Goal: Task Accomplishment & Management: Use online tool/utility

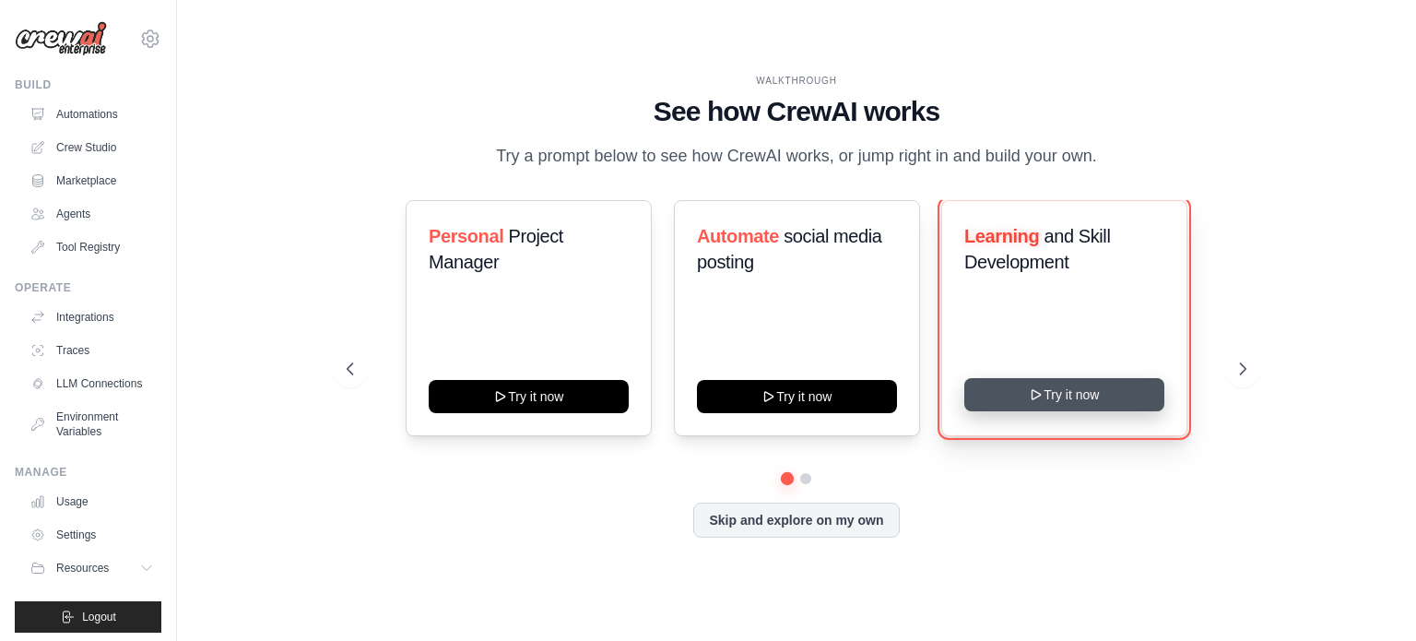
click at [1008, 392] on button "Try it now" at bounding box center [1064, 394] width 200 height 33
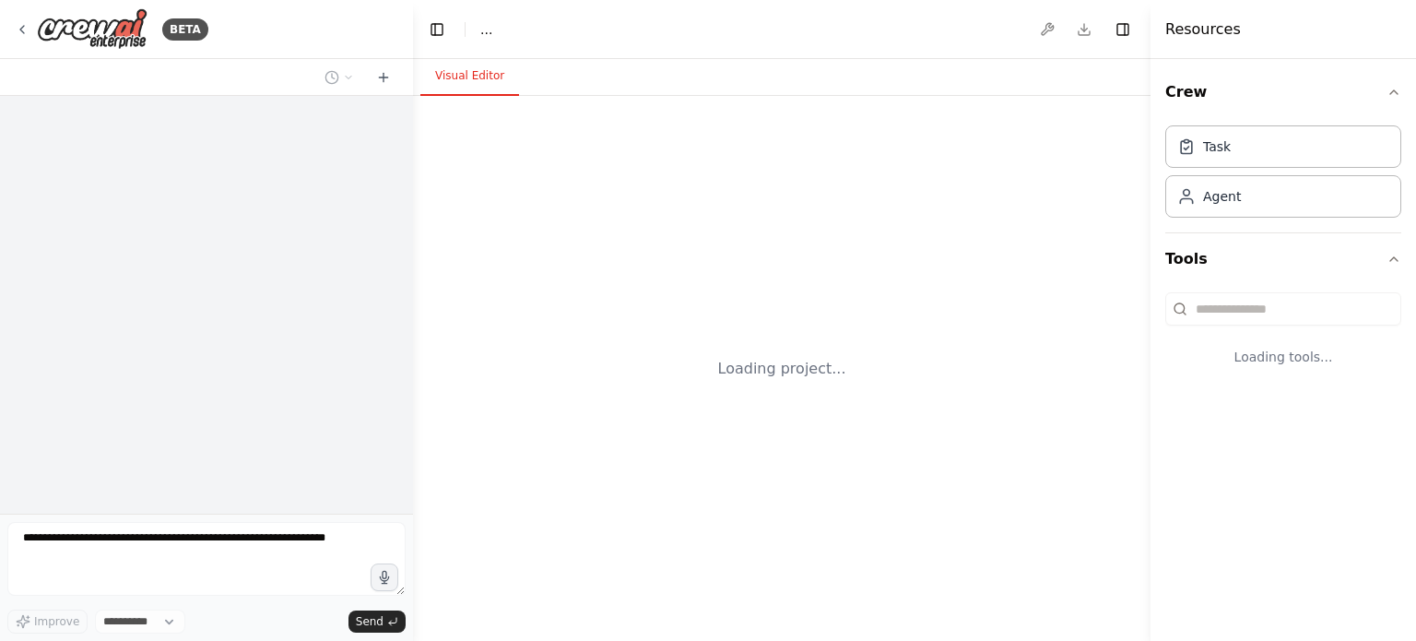
select select "****"
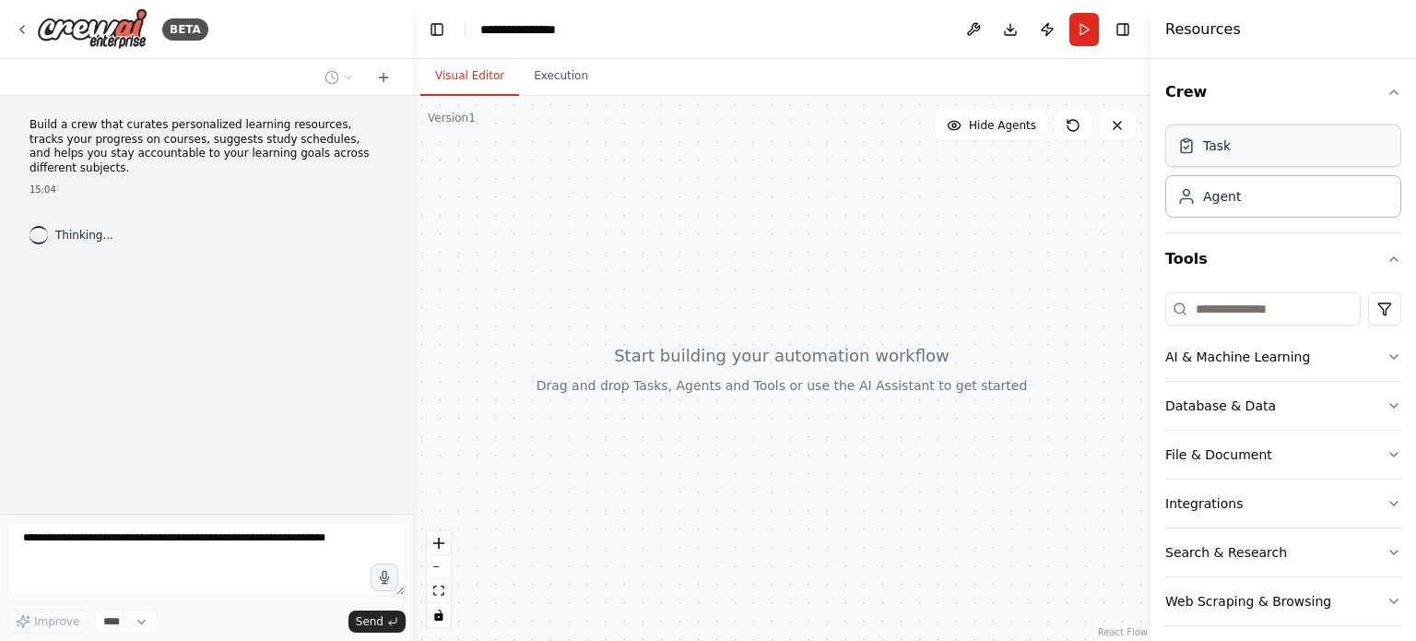
click at [1271, 157] on div "Task" at bounding box center [1284, 145] width 236 height 42
click at [1227, 154] on div "Task" at bounding box center [1284, 145] width 236 height 42
click at [1232, 208] on div "Agent" at bounding box center [1284, 195] width 236 height 42
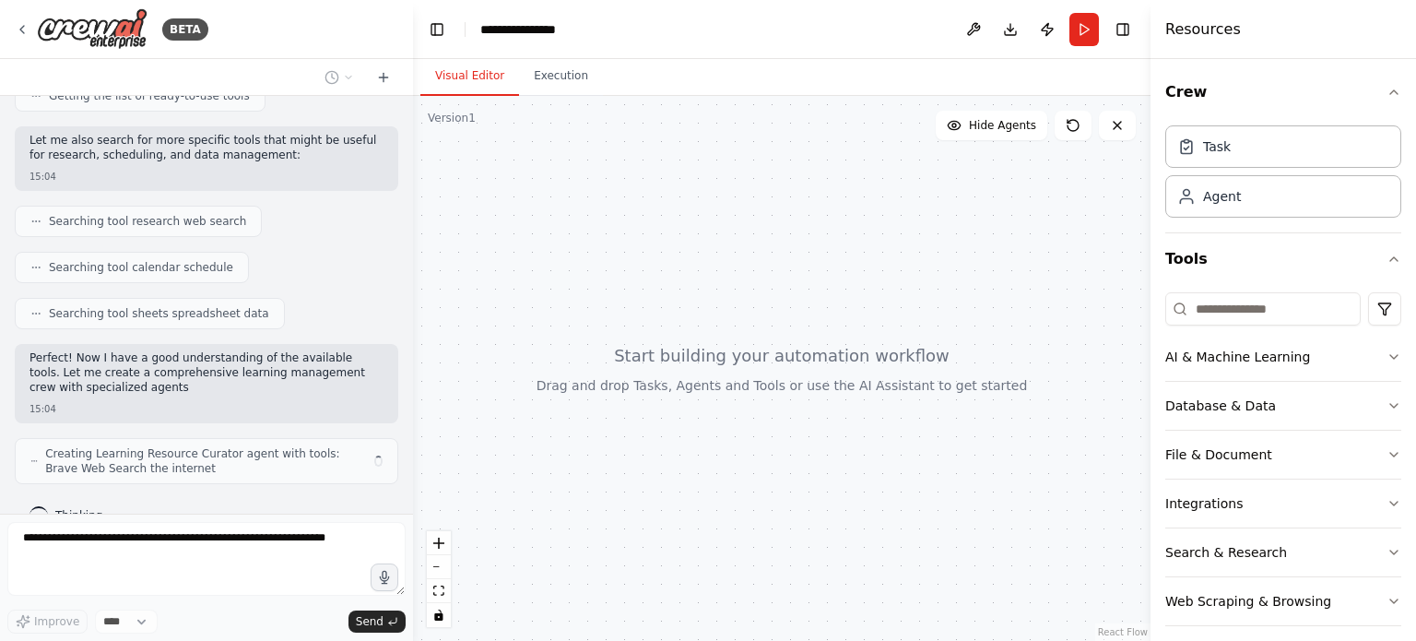
scroll to position [280, 0]
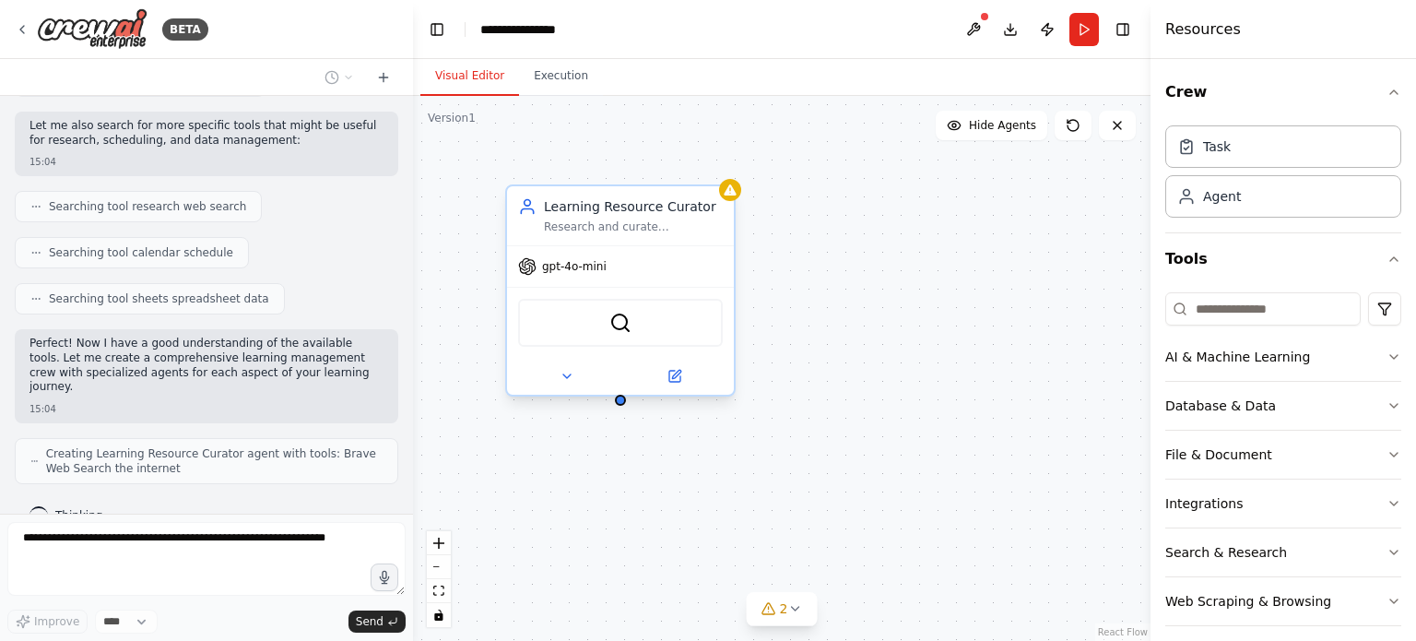
click at [603, 274] on div "gpt-4o-mini" at bounding box center [620, 266] width 227 height 41
click at [615, 234] on div "Learning Resource Curator Research and curate personalized learning resources f…" at bounding box center [620, 215] width 227 height 59
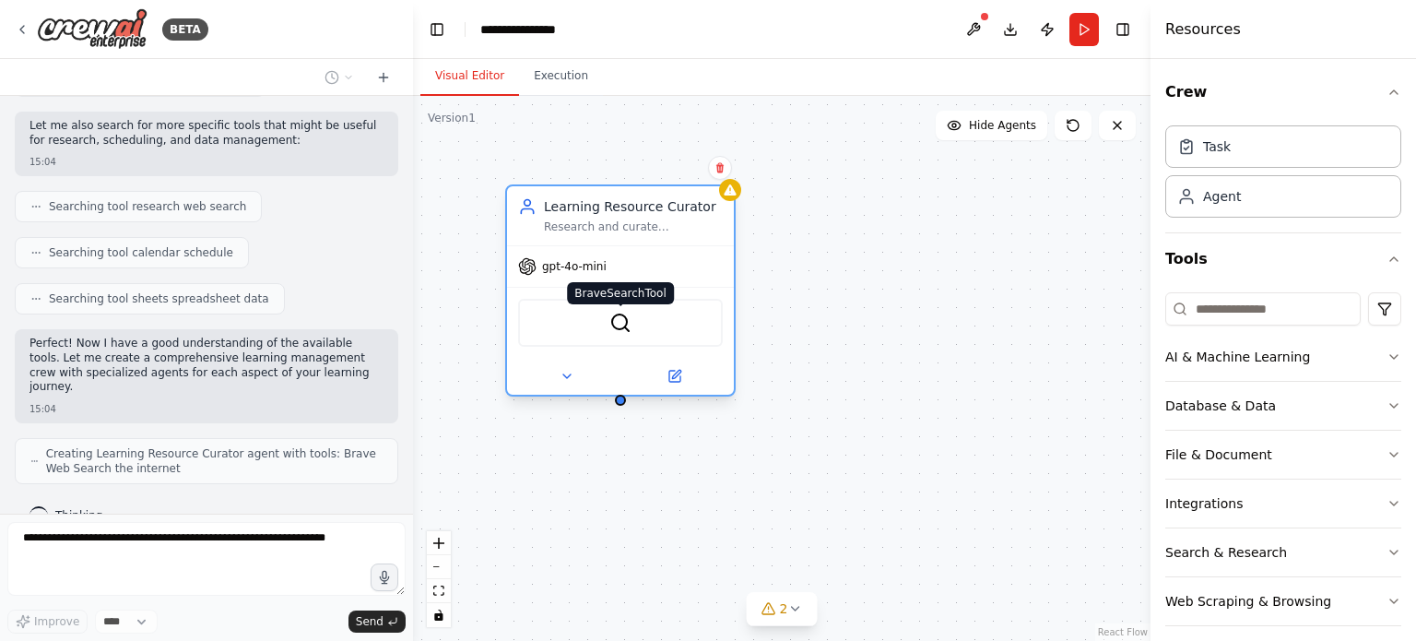
click at [615, 319] on img at bounding box center [620, 323] width 22 height 22
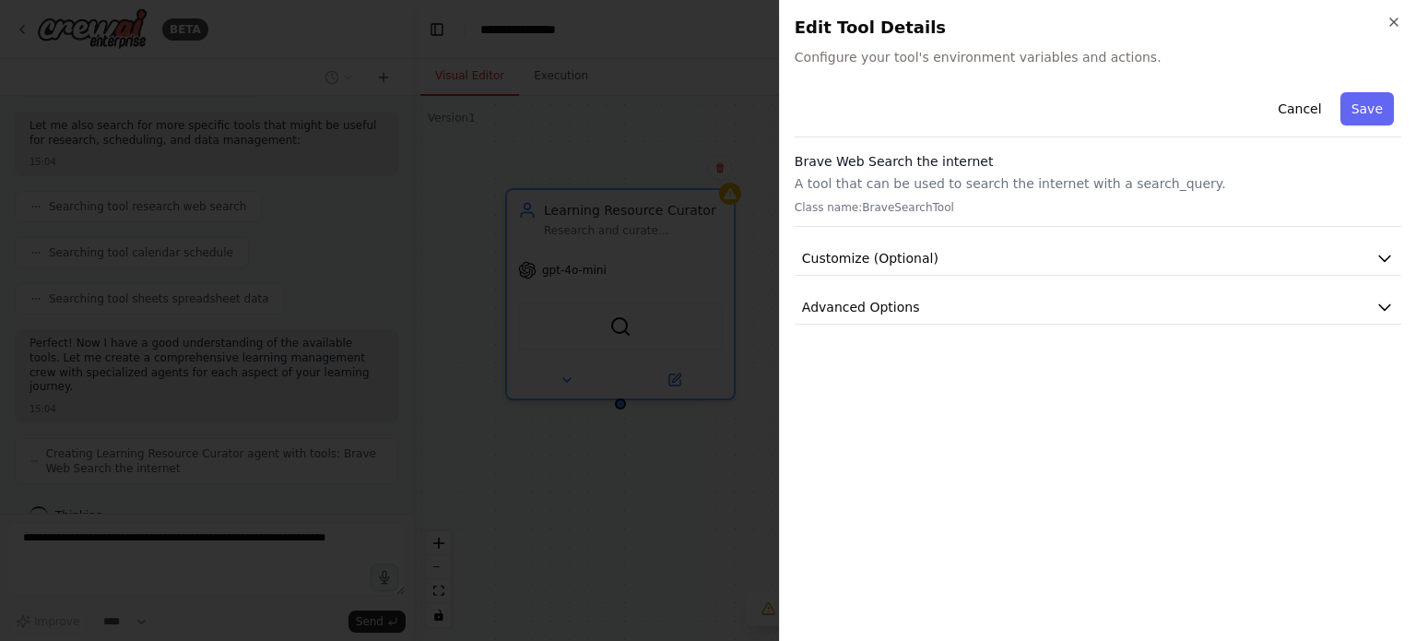
click at [599, 270] on div at bounding box center [708, 320] width 1416 height 641
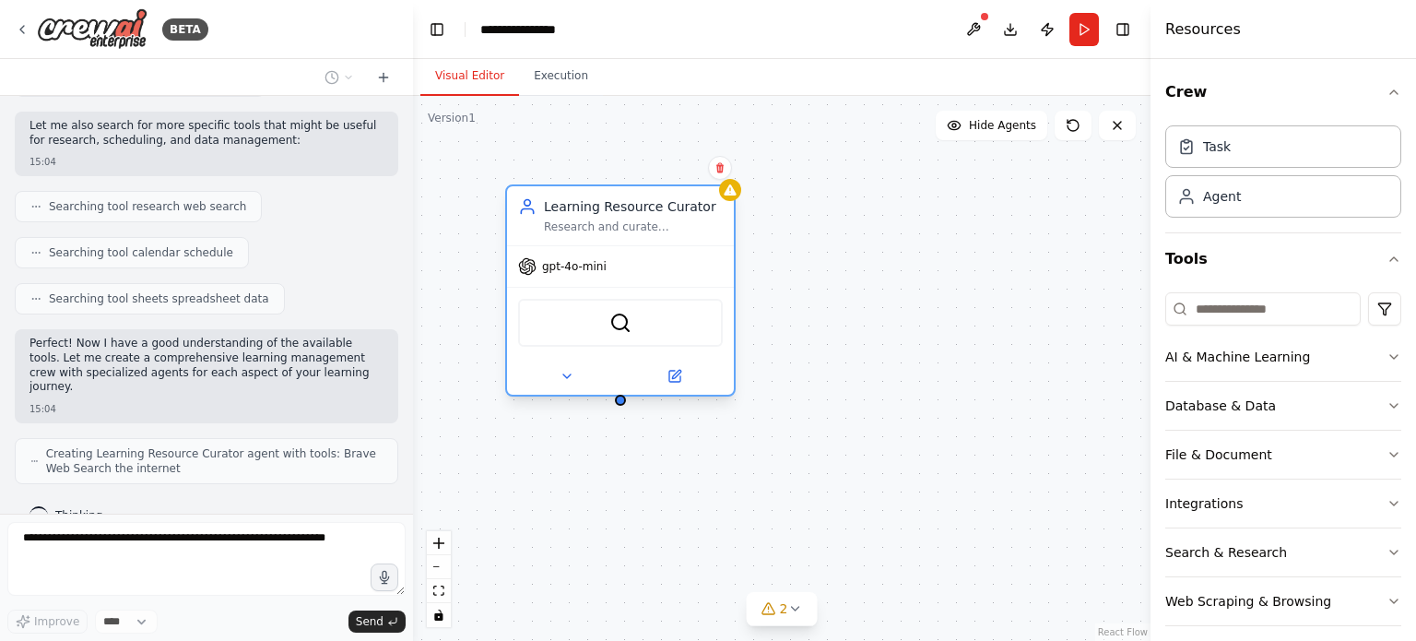
click at [561, 266] on span "gpt-4o-mini" at bounding box center [574, 266] width 65 height 15
click at [528, 260] on icon at bounding box center [527, 266] width 17 height 17
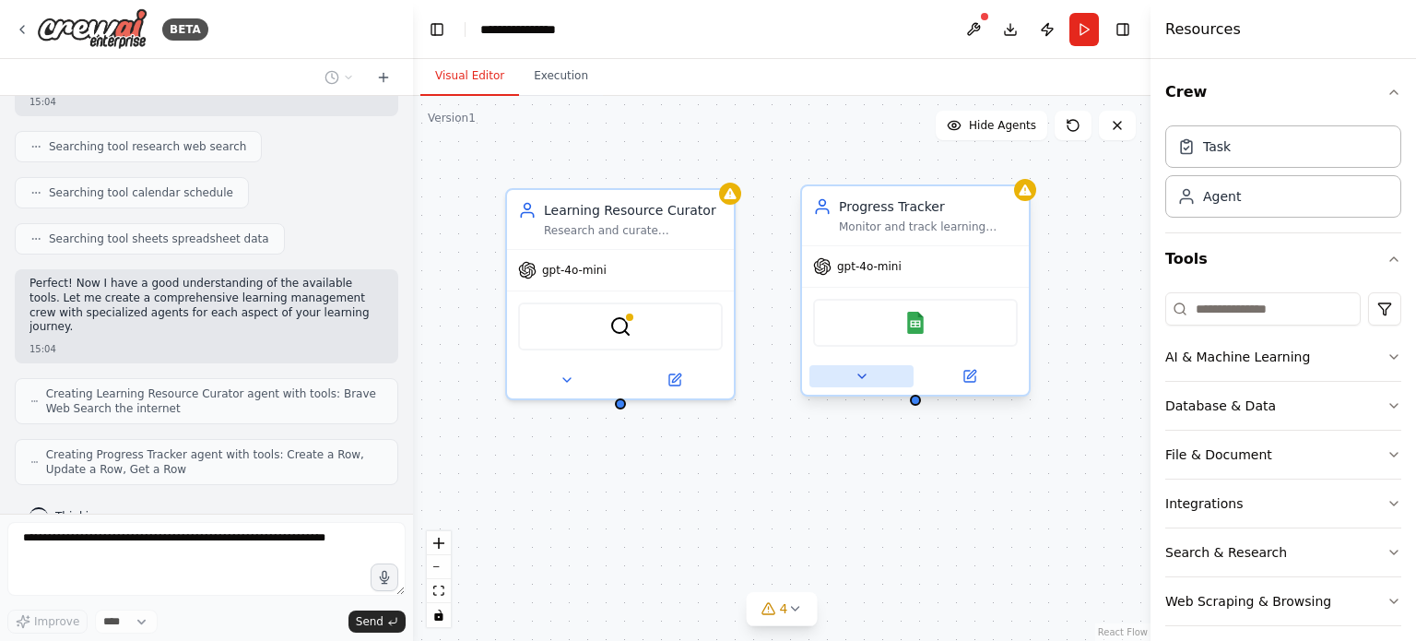
click at [855, 380] on icon at bounding box center [862, 376] width 15 height 15
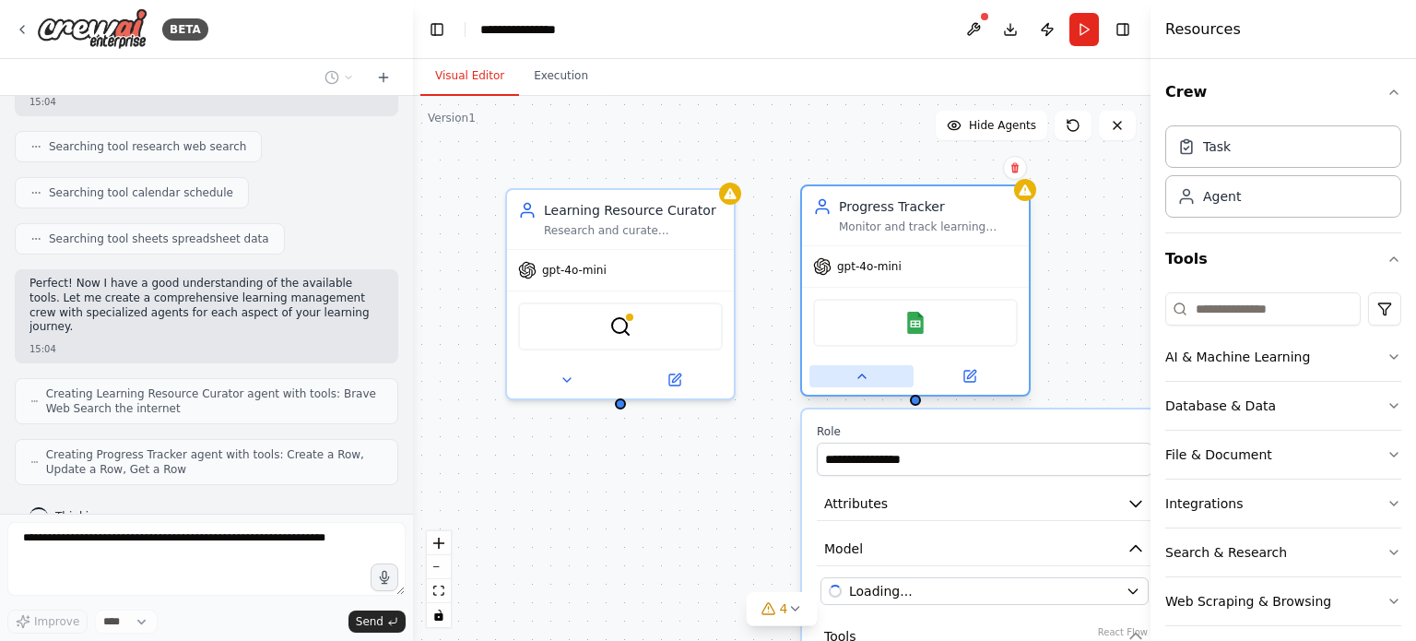
scroll to position [401, 0]
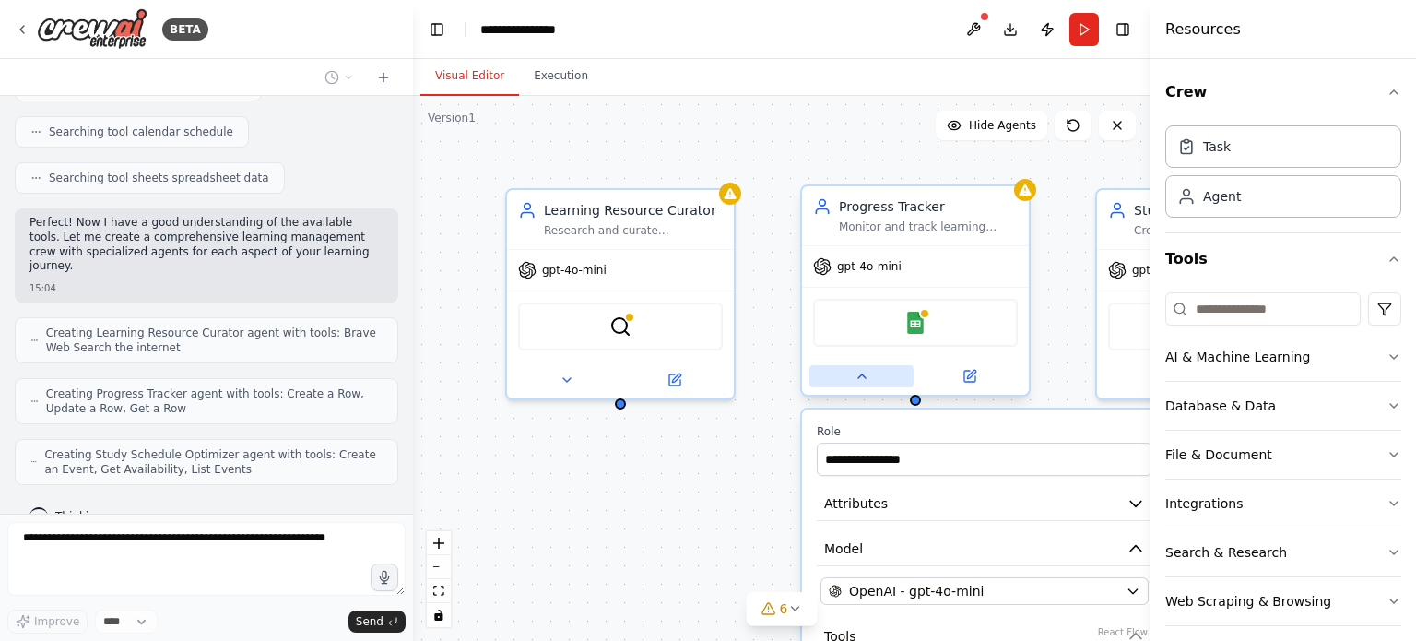
click at [856, 380] on icon at bounding box center [862, 376] width 15 height 15
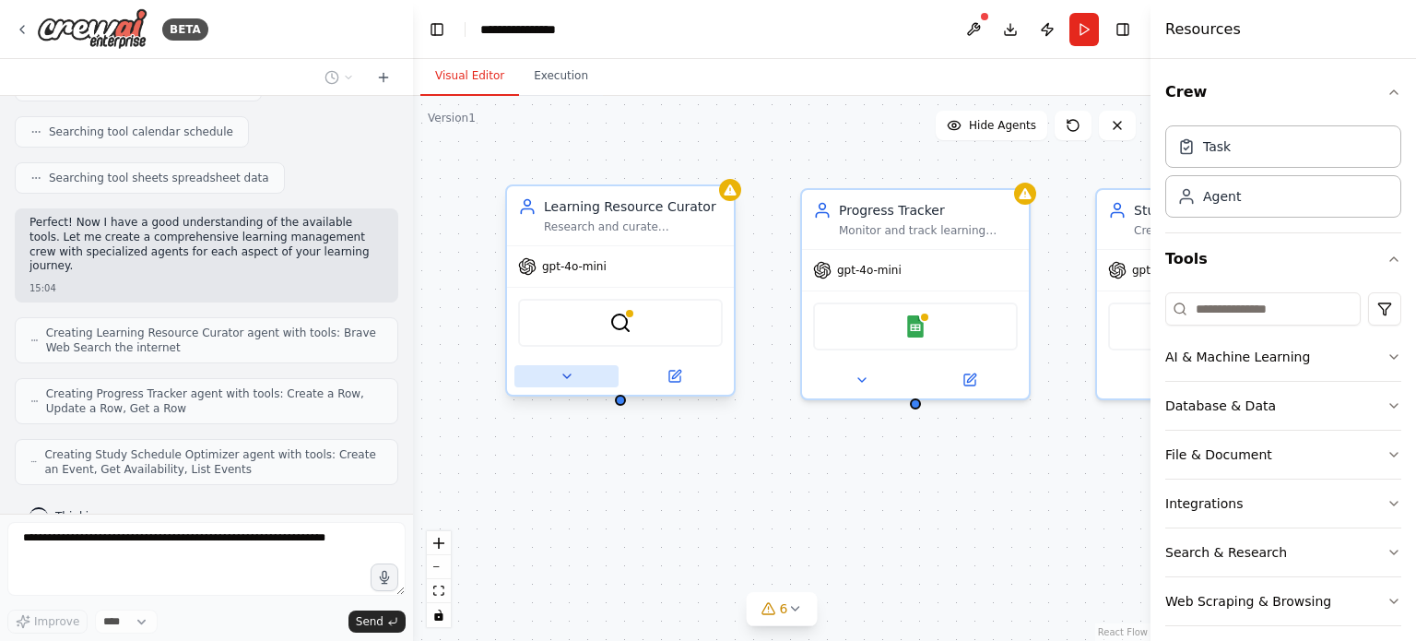
click at [561, 374] on icon at bounding box center [567, 376] width 15 height 15
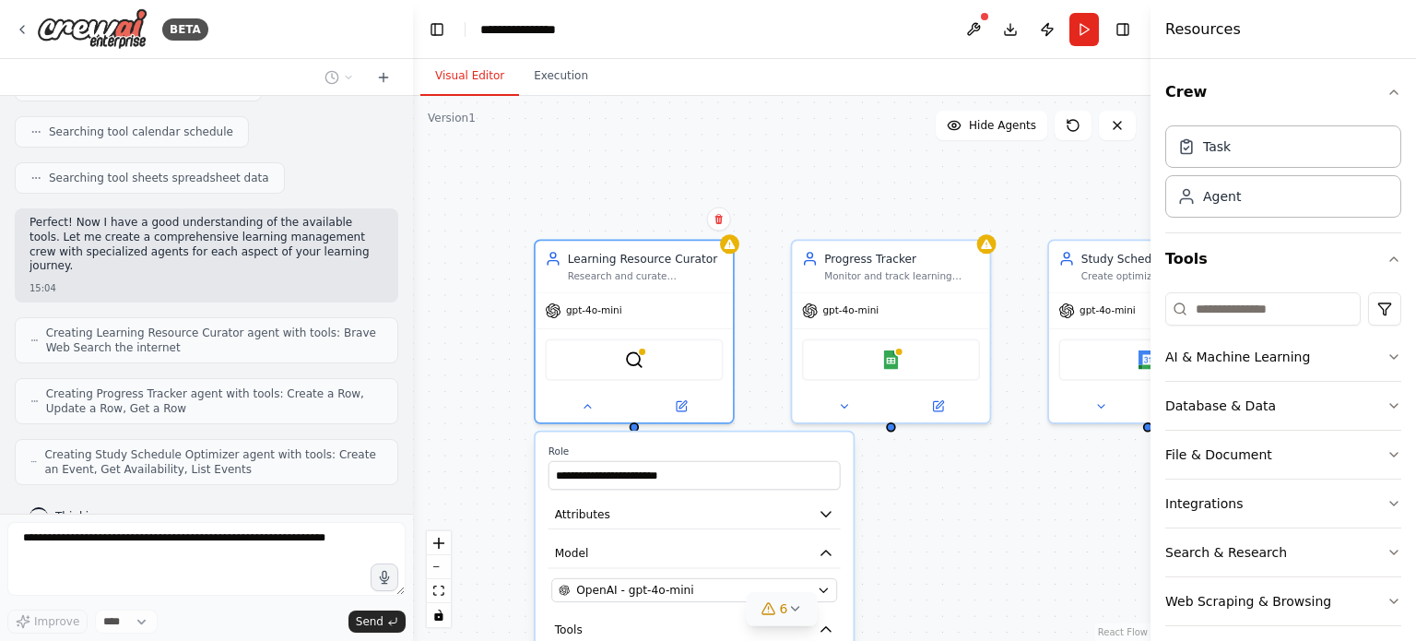
scroll to position [461, 0]
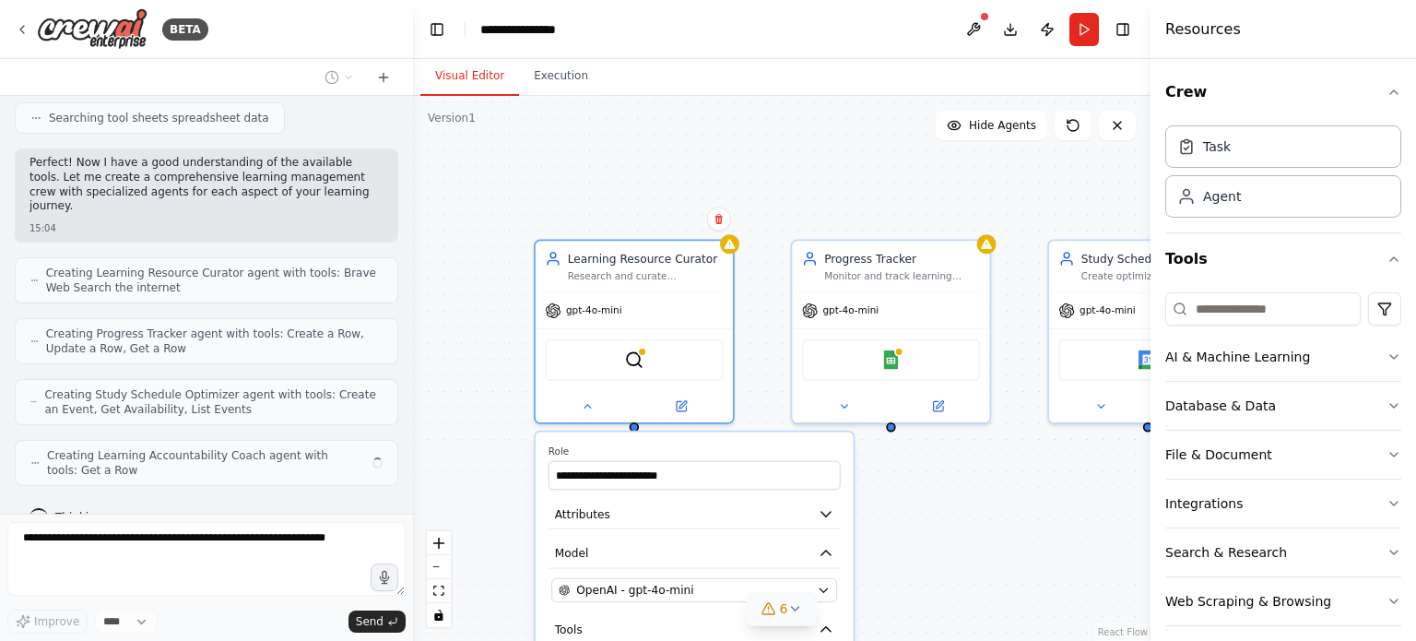
click at [790, 613] on icon at bounding box center [794, 608] width 15 height 15
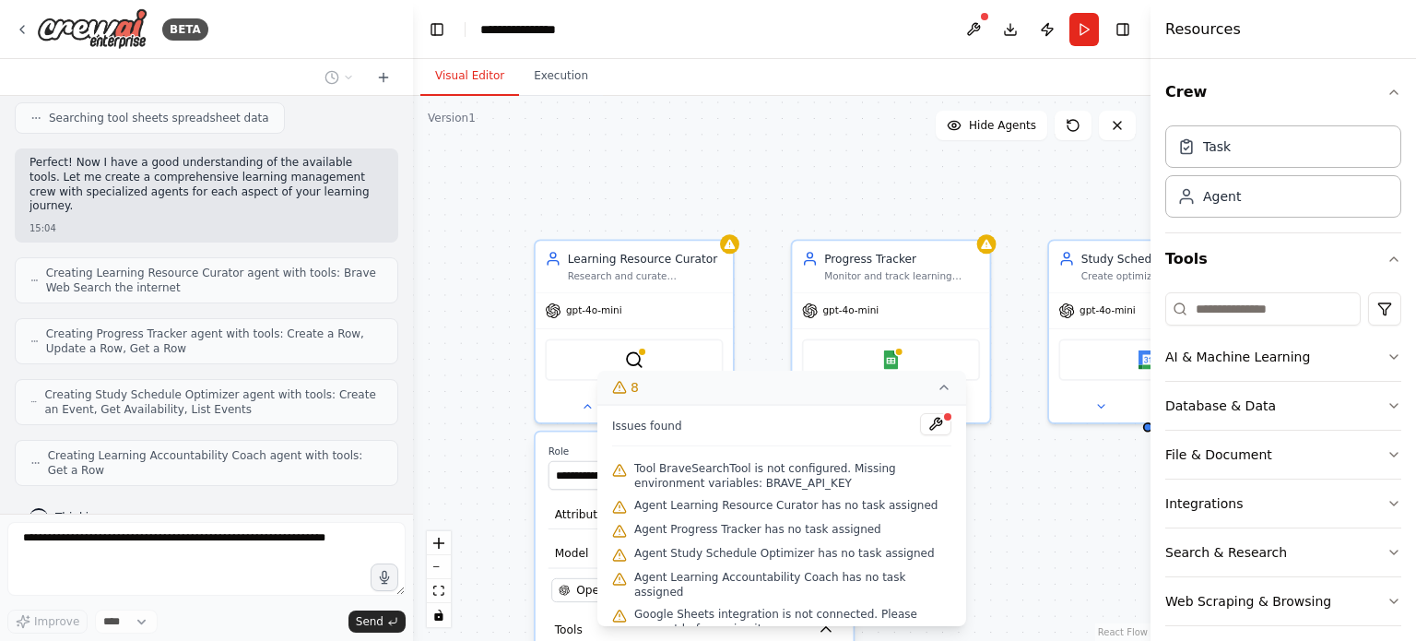
click at [747, 390] on button "8" at bounding box center [782, 388] width 369 height 34
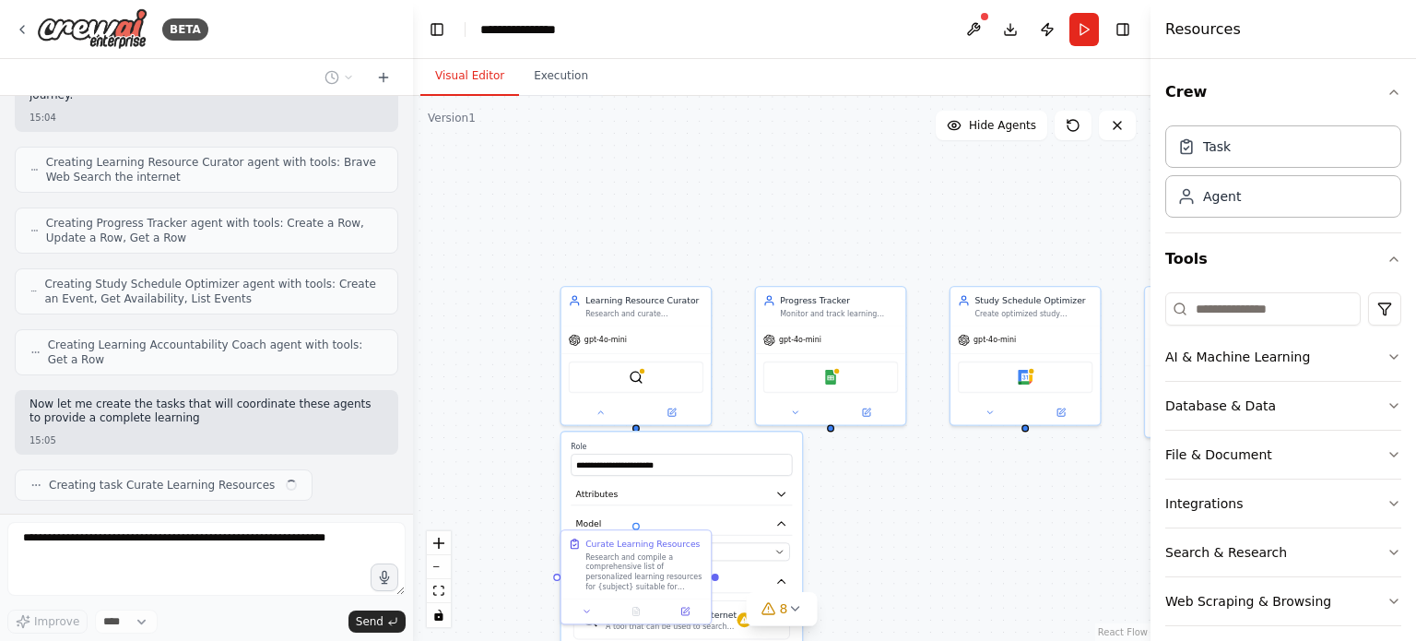
scroll to position [586, 0]
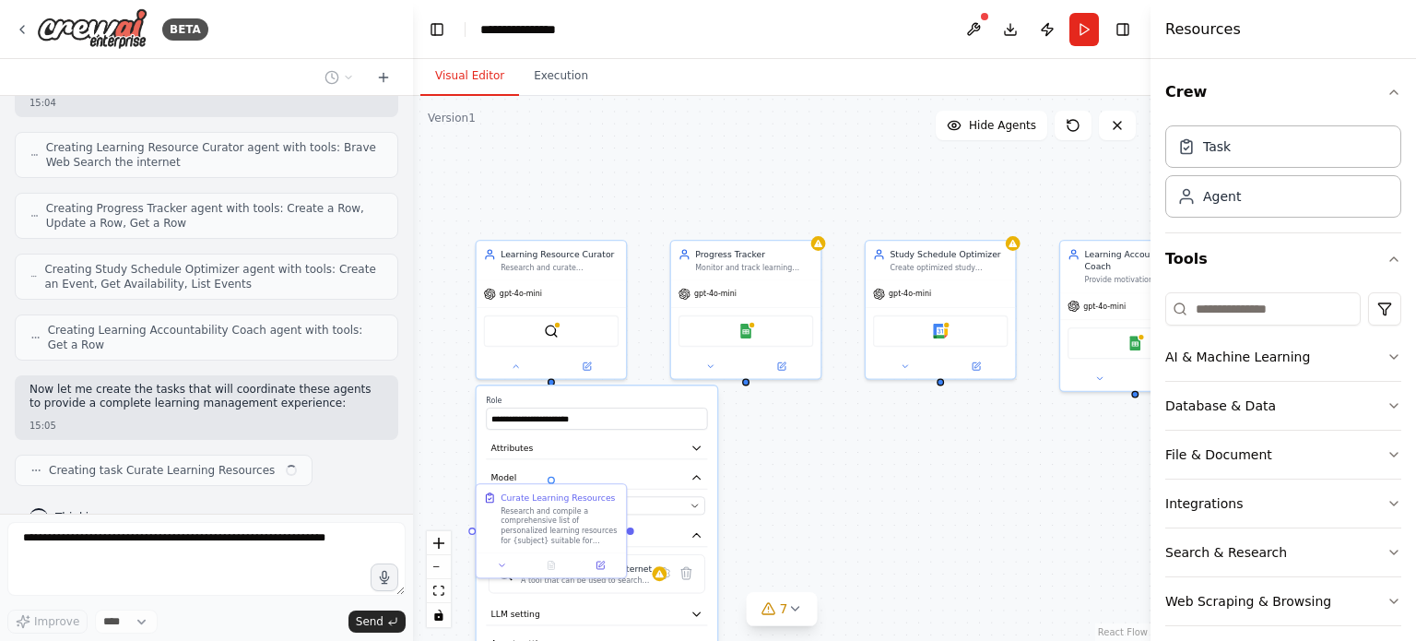
drag, startPoint x: 948, startPoint y: 515, endPoint x: 830, endPoint y: 390, distance: 172.2
click at [830, 394] on div ".deletable-edge-delete-btn { width: 20px; height: 20px; border: 0px solid #ffff…" at bounding box center [782, 368] width 738 height 545
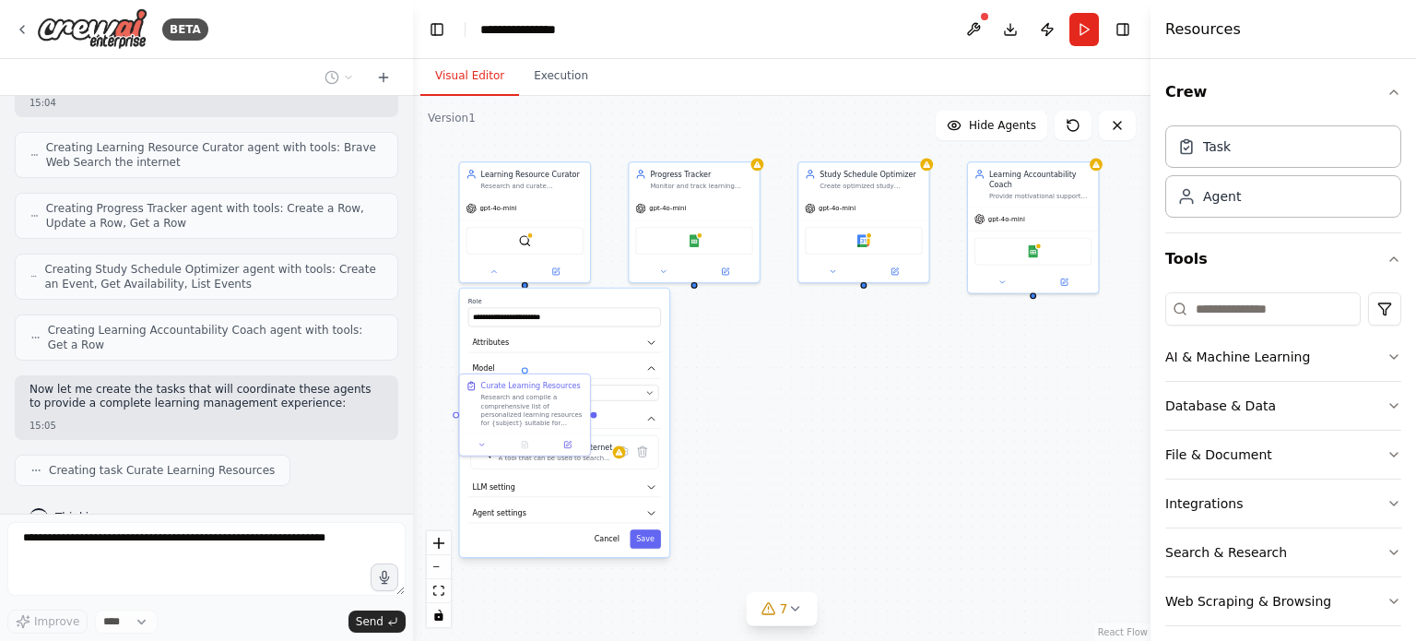
scroll to position [632, 0]
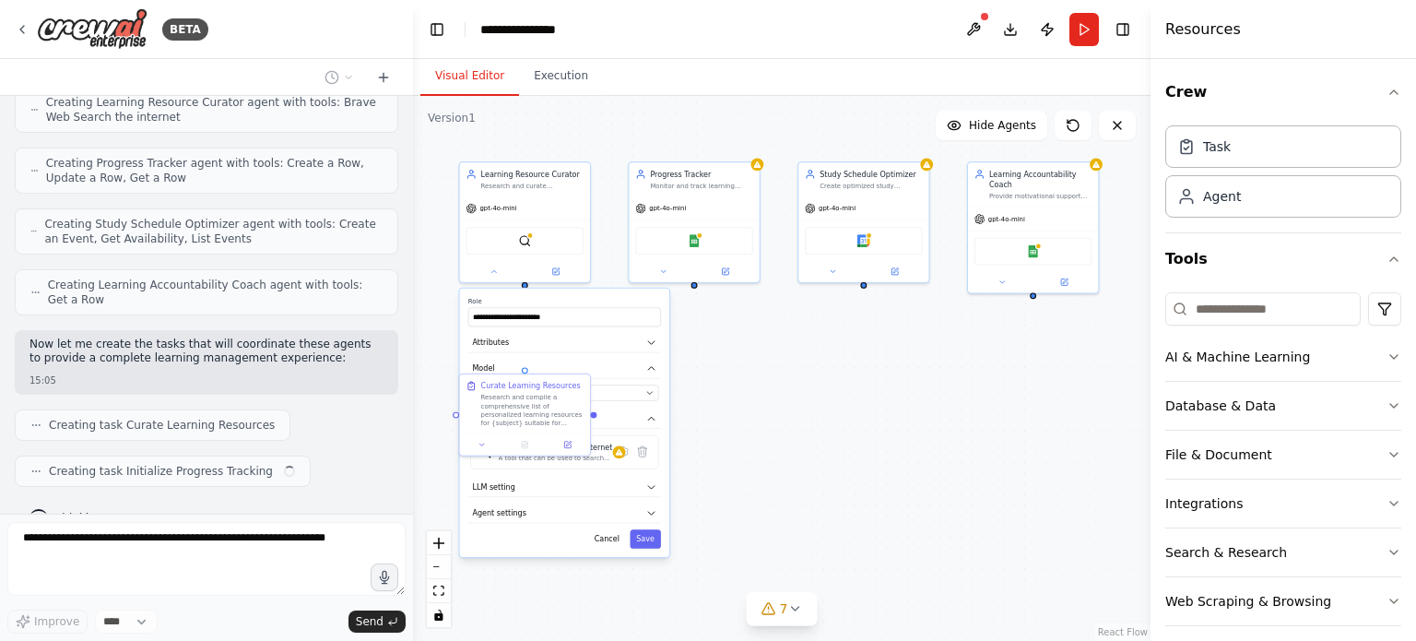
drag, startPoint x: 889, startPoint y: 440, endPoint x: 855, endPoint y: 412, distance: 43.9
click at [855, 412] on div ".deletable-edge-delete-btn { width: 20px; height: 20px; border: 0px solid #ffff…" at bounding box center [782, 368] width 738 height 545
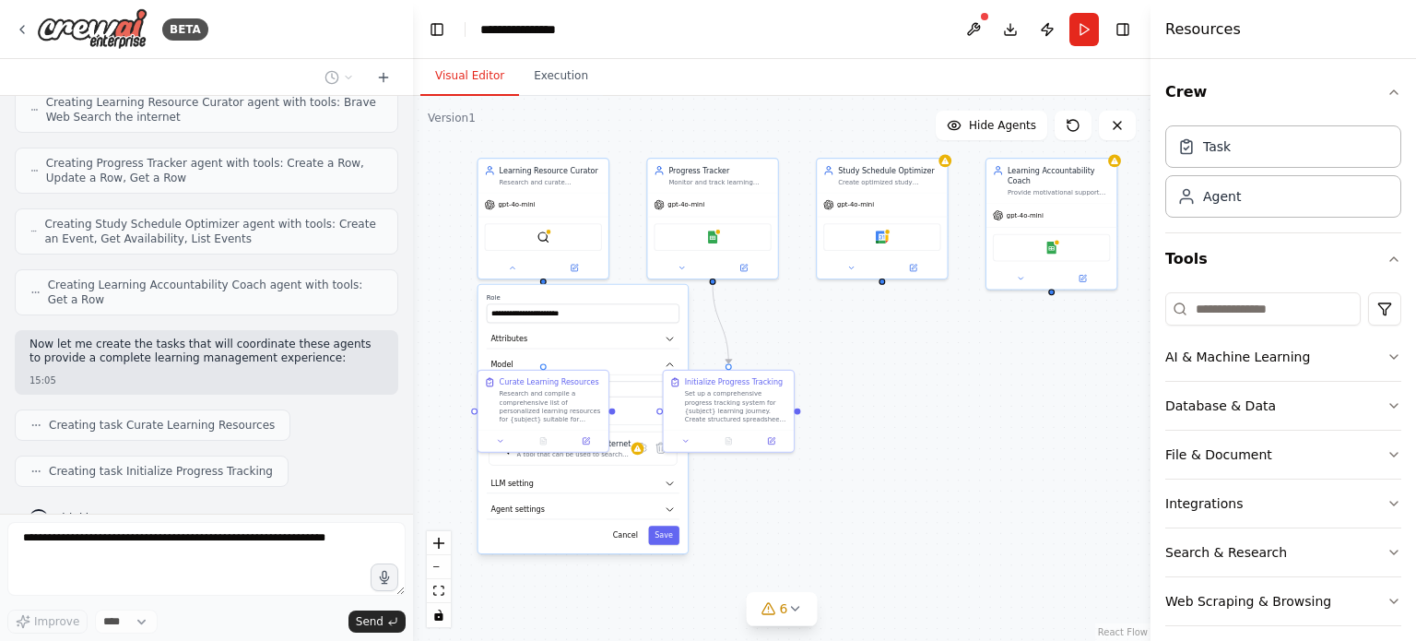
drag, startPoint x: 878, startPoint y: 401, endPoint x: 889, endPoint y: 397, distance: 11.7
click at [889, 397] on div ".deletable-edge-delete-btn { width: 20px; height: 20px; border: 0px solid #ffff…" at bounding box center [782, 368] width 738 height 545
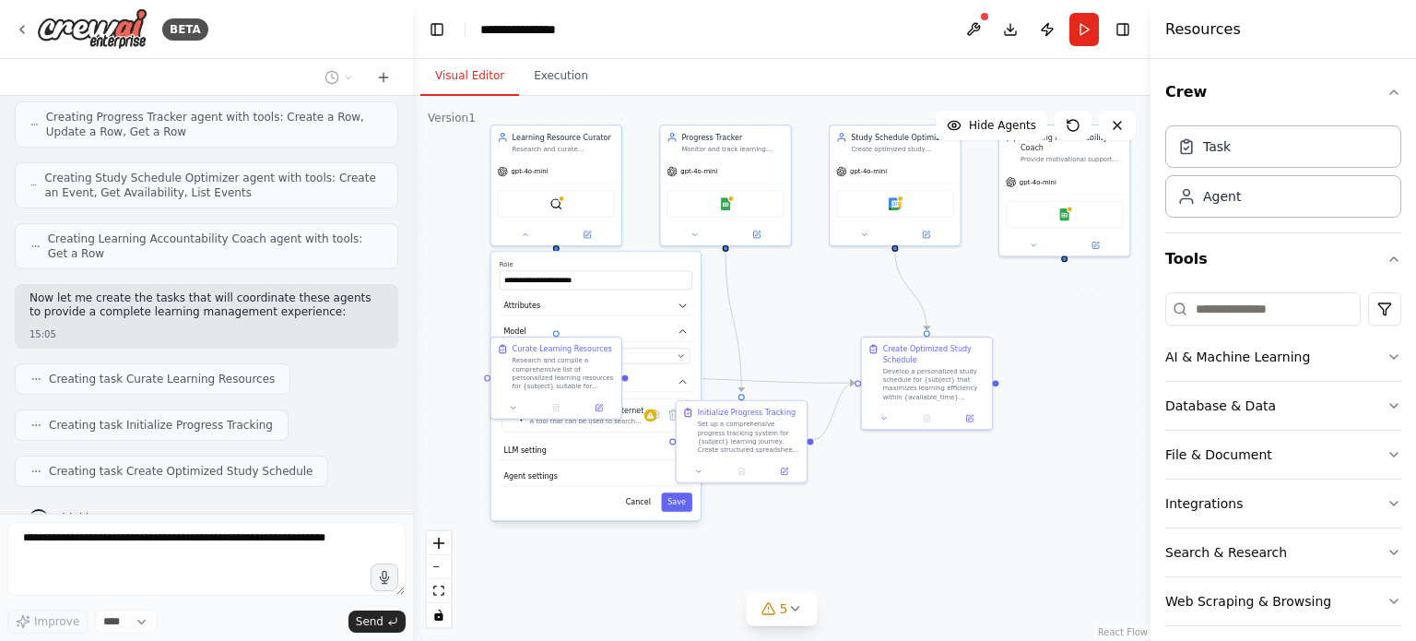
drag, startPoint x: 904, startPoint y: 528, endPoint x: 917, endPoint y: 495, distance: 35.6
click at [917, 495] on div ".deletable-edge-delete-btn { width: 20px; height: 20px; border: 0px solid #ffff…" at bounding box center [782, 368] width 738 height 545
click at [799, 612] on icon at bounding box center [794, 608] width 15 height 15
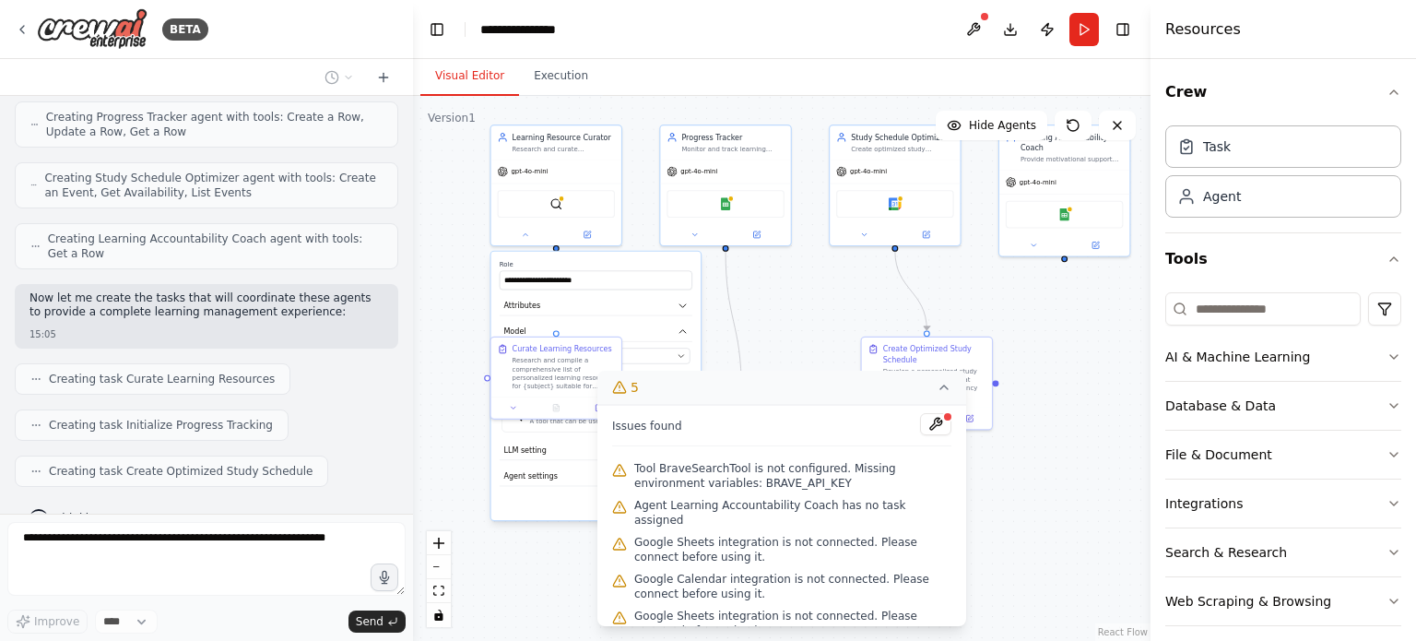
scroll to position [723, 0]
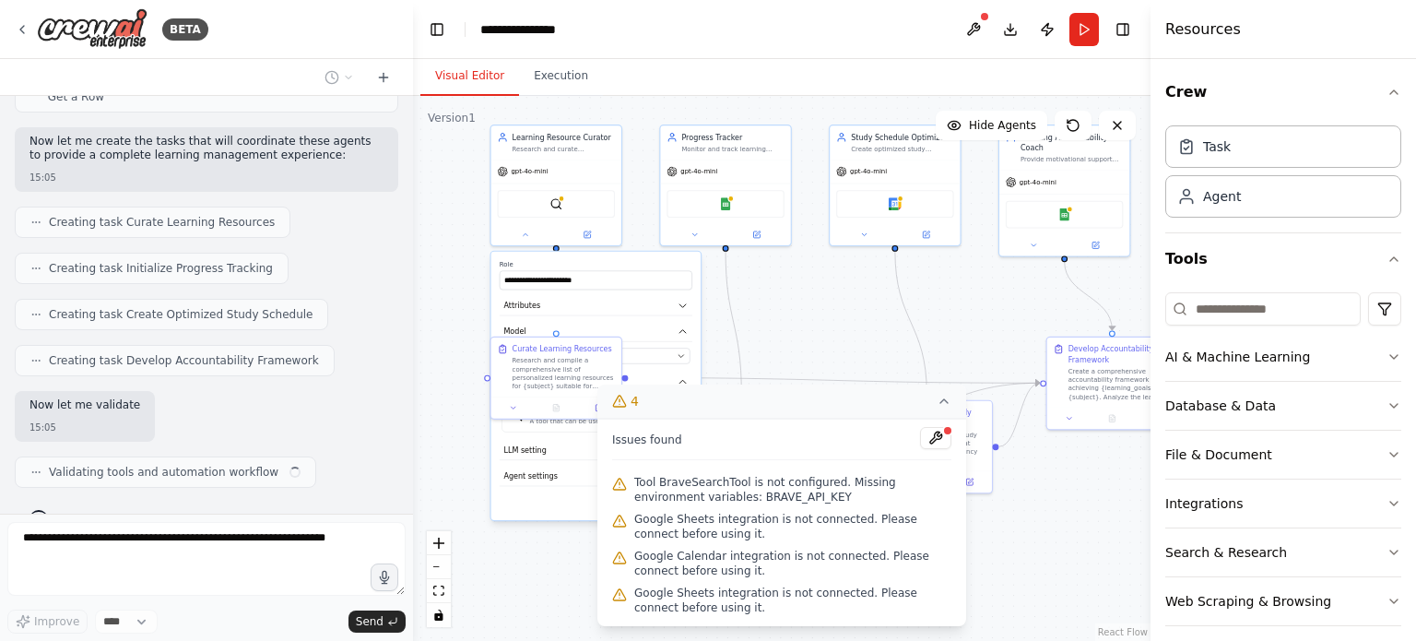
click at [862, 330] on div ".deletable-edge-delete-btn { width: 20px; height: 20px; border: 0px solid #ffff…" at bounding box center [782, 368] width 738 height 545
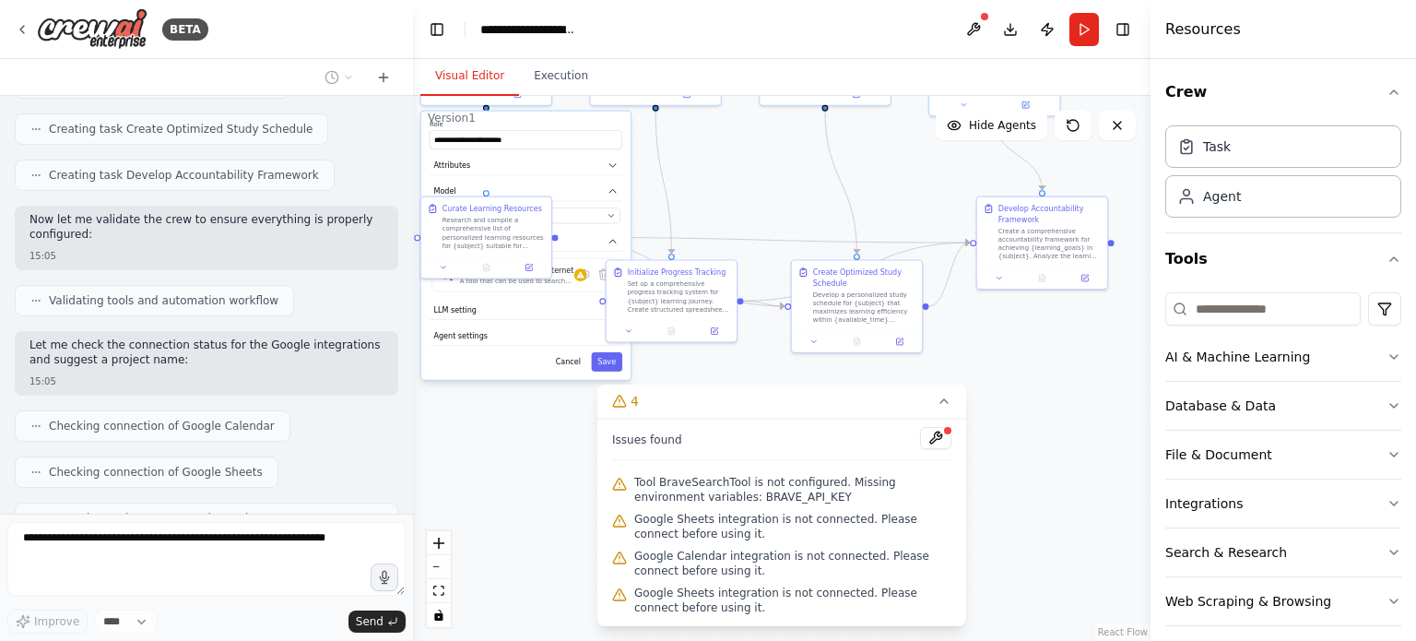
scroll to position [1066, 0]
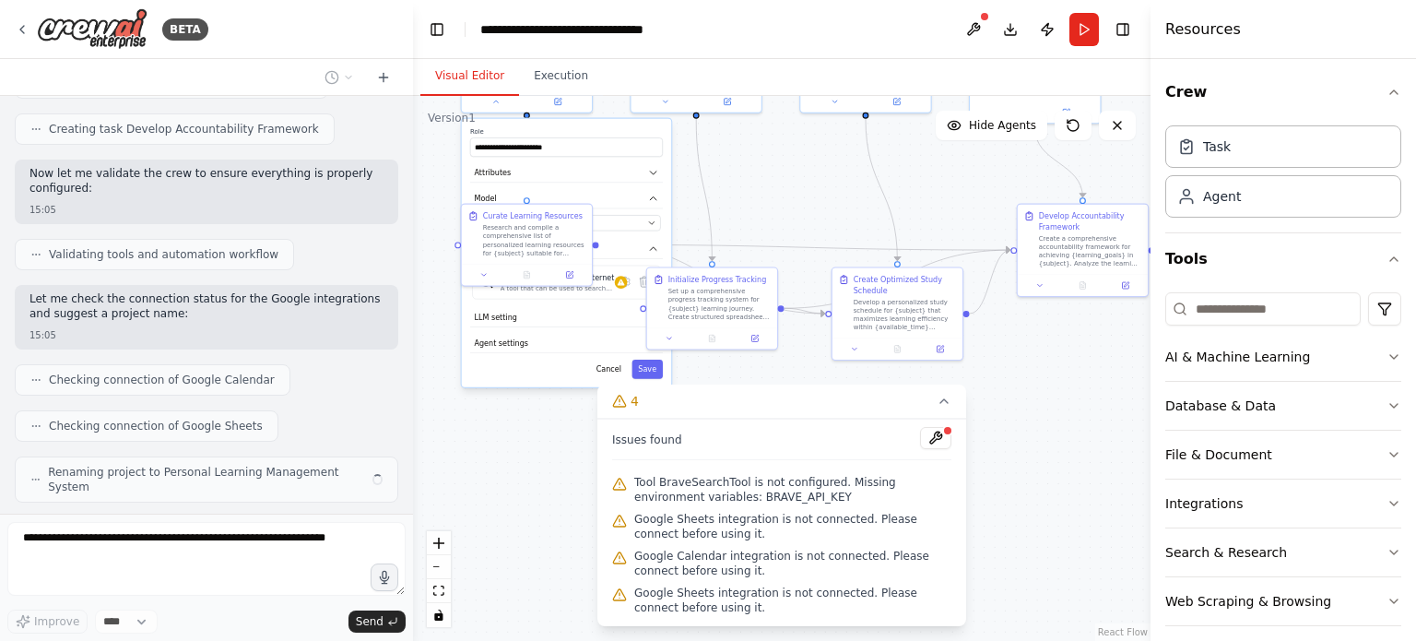
drag, startPoint x: 878, startPoint y: 330, endPoint x: 848, endPoint y: 204, distance: 129.7
click at [848, 204] on div ".deletable-edge-delete-btn { width: 20px; height: 20px; border: 0px solid #ffff…" at bounding box center [782, 368] width 738 height 545
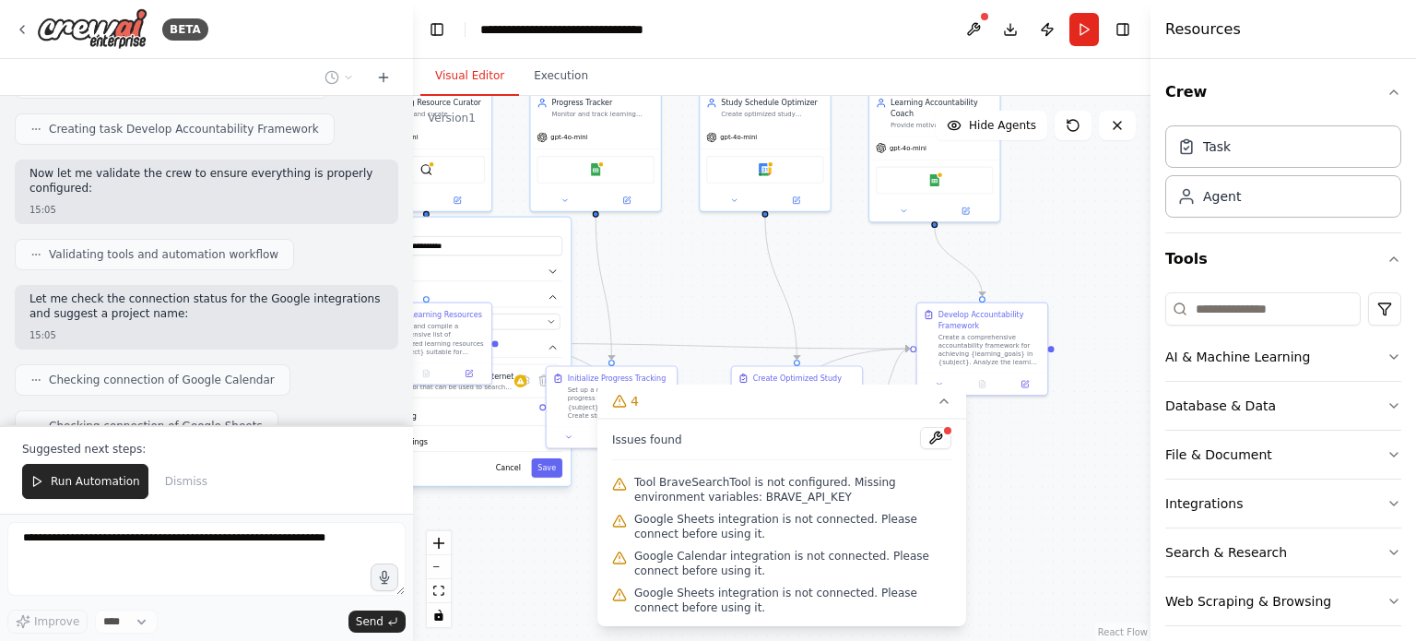
drag, startPoint x: 786, startPoint y: 232, endPoint x: 685, endPoint y: 331, distance: 140.8
click at [685, 331] on div ".deletable-edge-delete-btn { width: 20px; height: 20px; border: 0px solid #ffff…" at bounding box center [782, 368] width 738 height 545
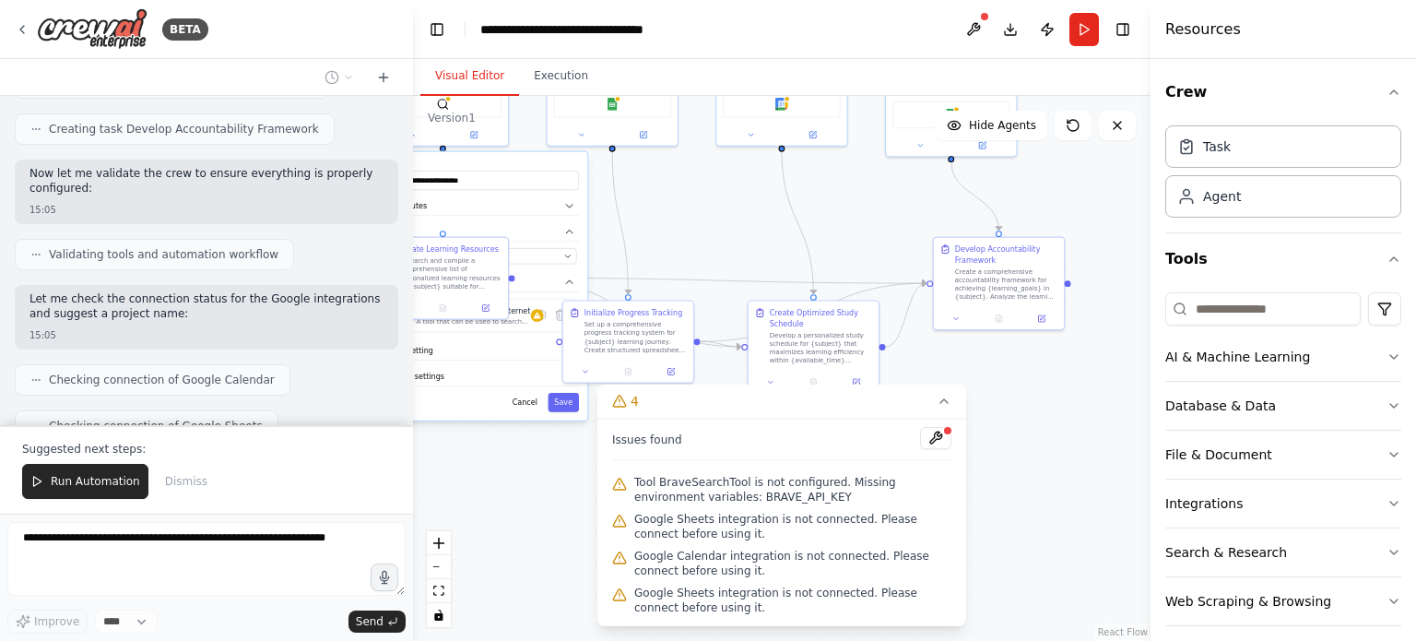
drag, startPoint x: 727, startPoint y: 290, endPoint x: 732, endPoint y: 205, distance: 85.9
click at [732, 205] on div ".deletable-edge-delete-btn { width: 20px; height: 20px; border: 0px solid #ffff…" at bounding box center [782, 368] width 738 height 545
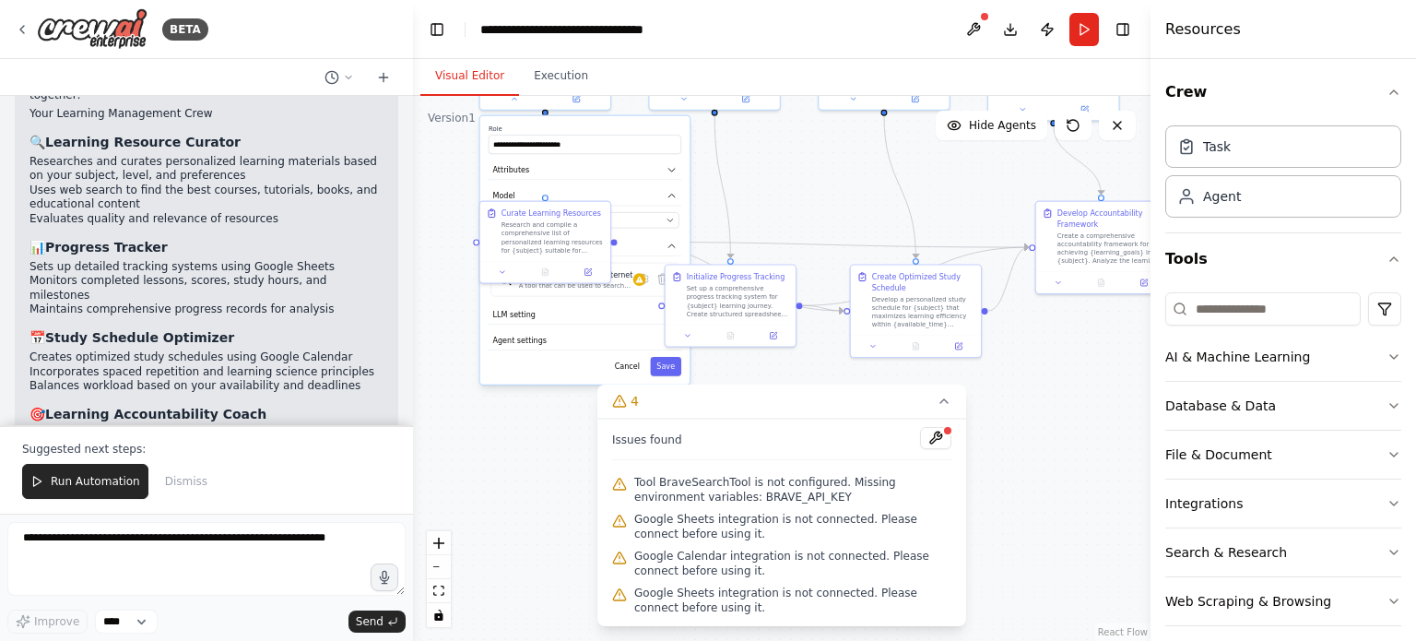
drag, startPoint x: 737, startPoint y: 224, endPoint x: 842, endPoint y: 219, distance: 105.2
click at [842, 219] on div ".deletable-edge-delete-btn { width: 20px; height: 20px; border: 0px solid #ffff…" at bounding box center [782, 368] width 738 height 545
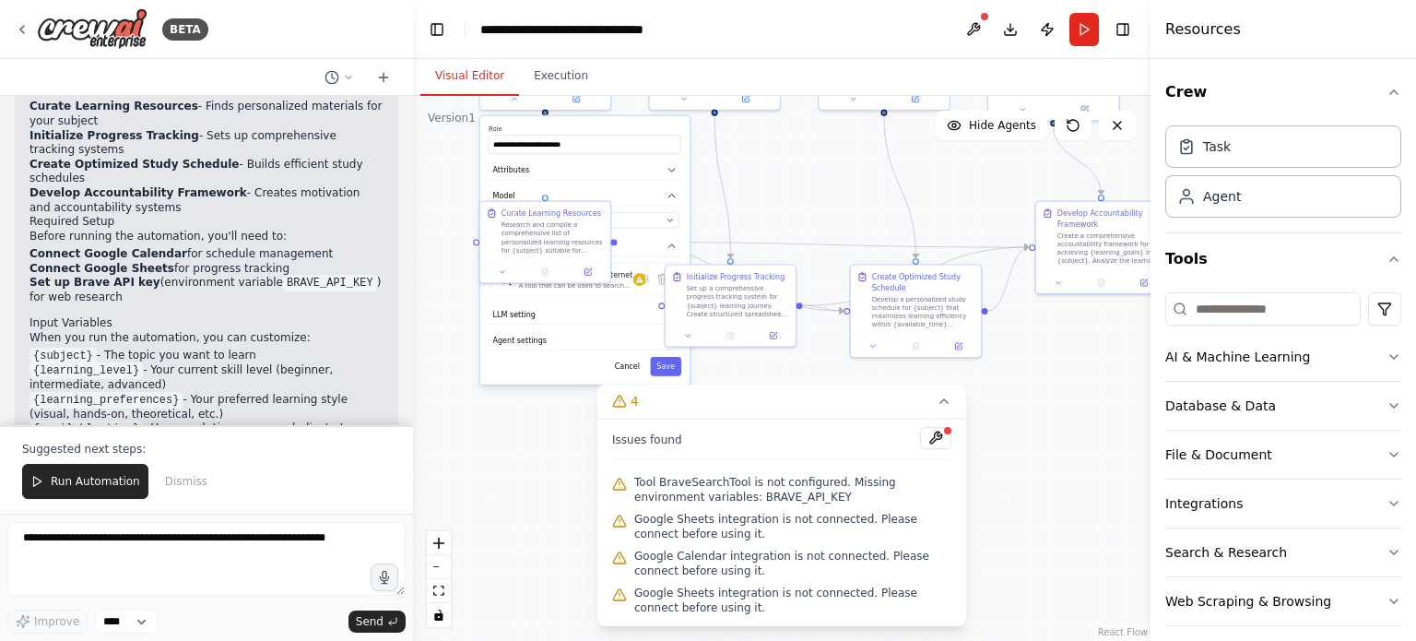
scroll to position [1972, 0]
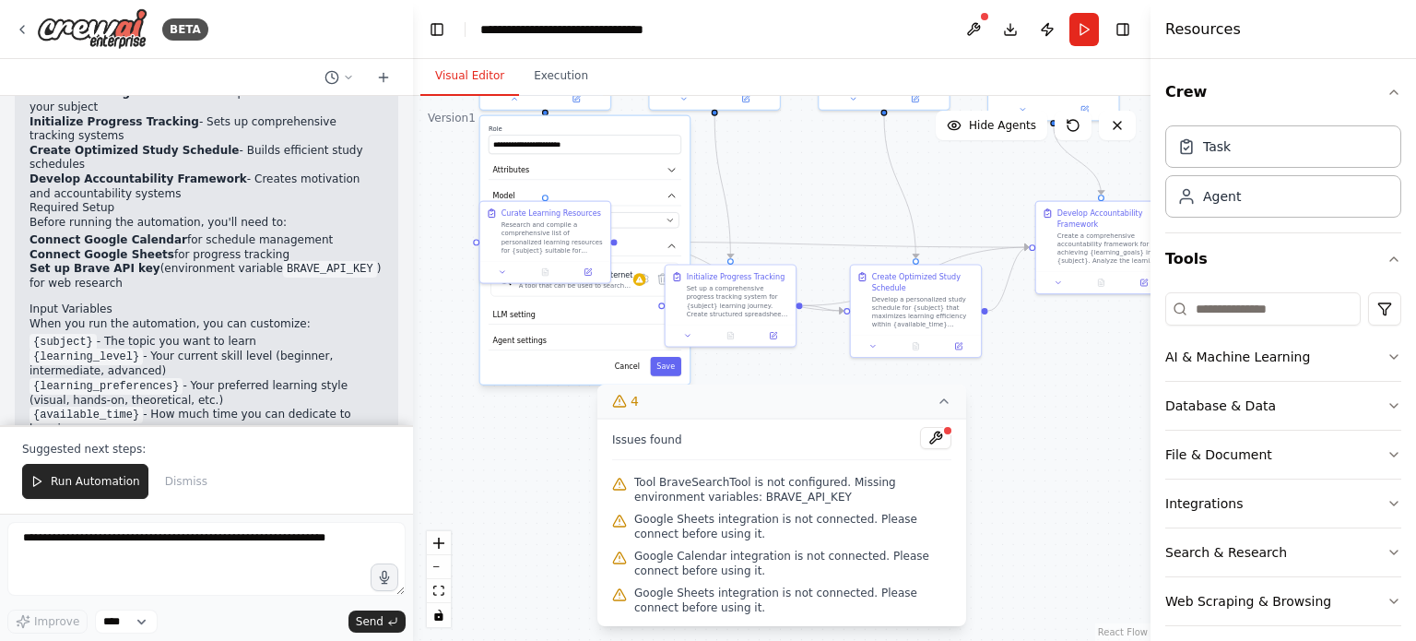
click at [626, 410] on div "4" at bounding box center [625, 401] width 27 height 18
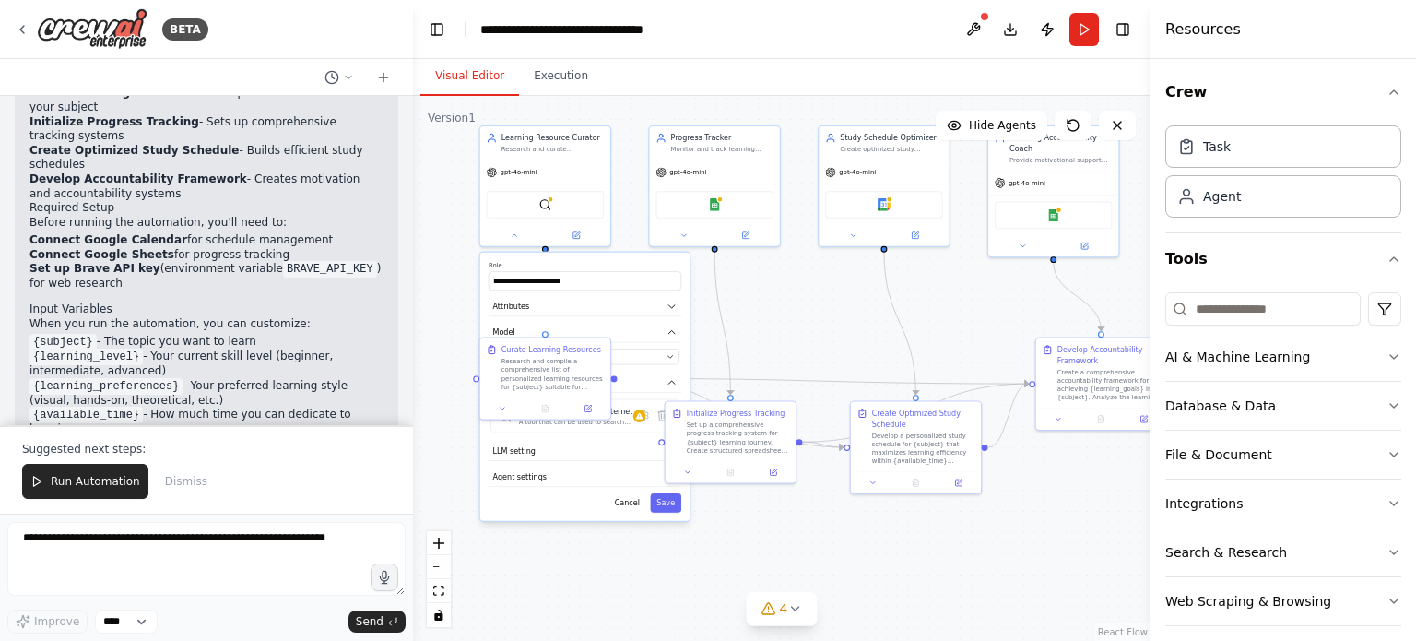
drag, startPoint x: 794, startPoint y: 410, endPoint x: 794, endPoint y: 547, distance: 136.5
click at [794, 547] on div ".deletable-edge-delete-btn { width: 20px; height: 20px; border: 0px solid #ffff…" at bounding box center [782, 368] width 738 height 545
click at [83, 475] on button "Run Automation" at bounding box center [85, 481] width 126 height 35
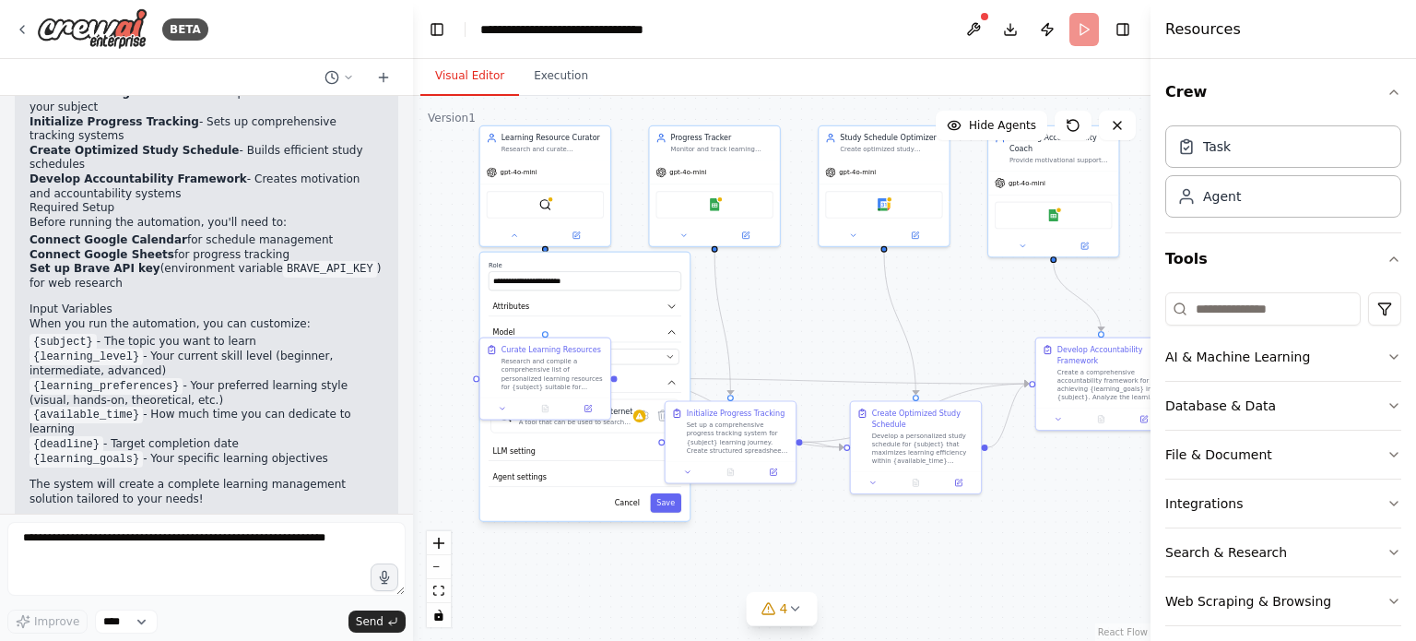
scroll to position [1885, 0]
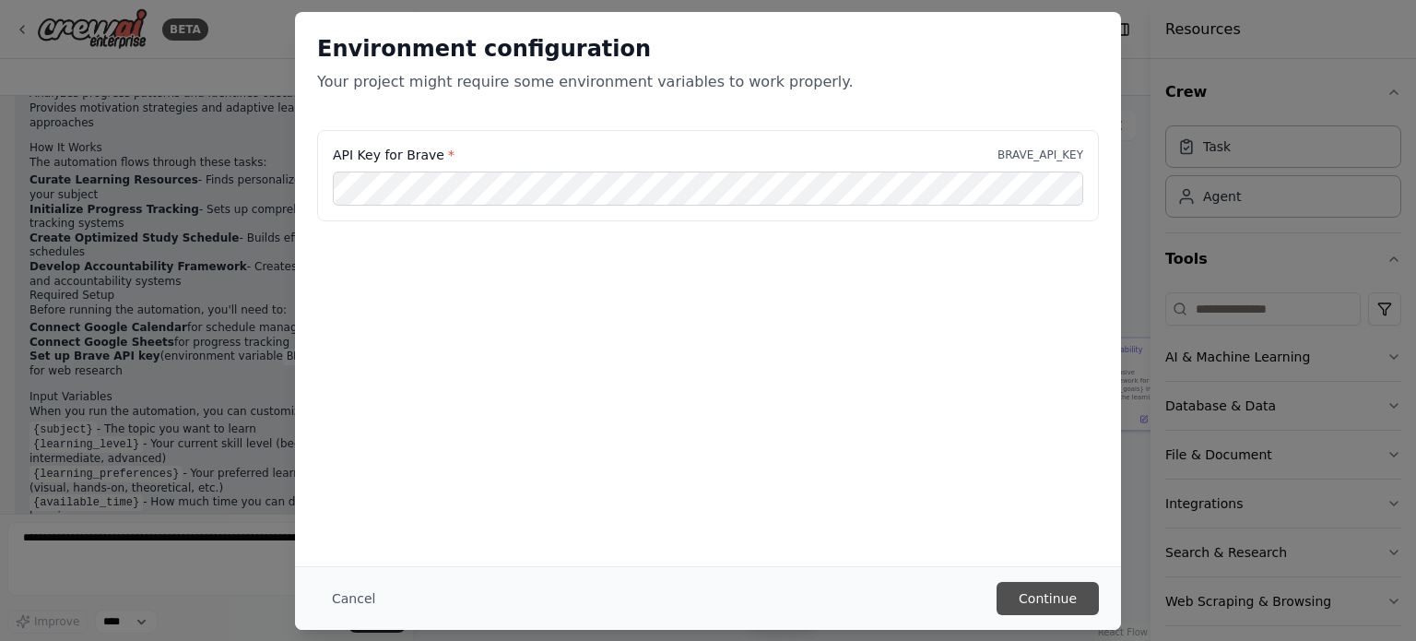
click at [1066, 600] on button "Continue" at bounding box center [1048, 598] width 102 height 33
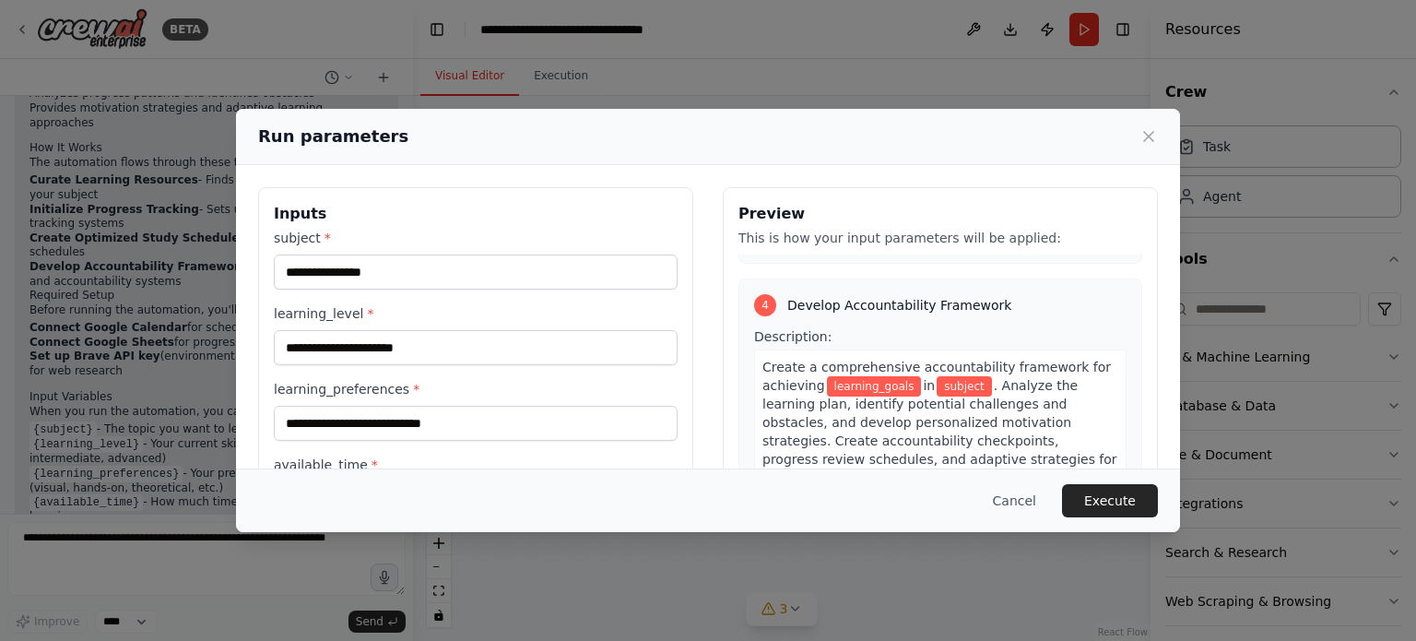
scroll to position [1201, 0]
click at [1112, 498] on button "Execute" at bounding box center [1110, 500] width 96 height 33
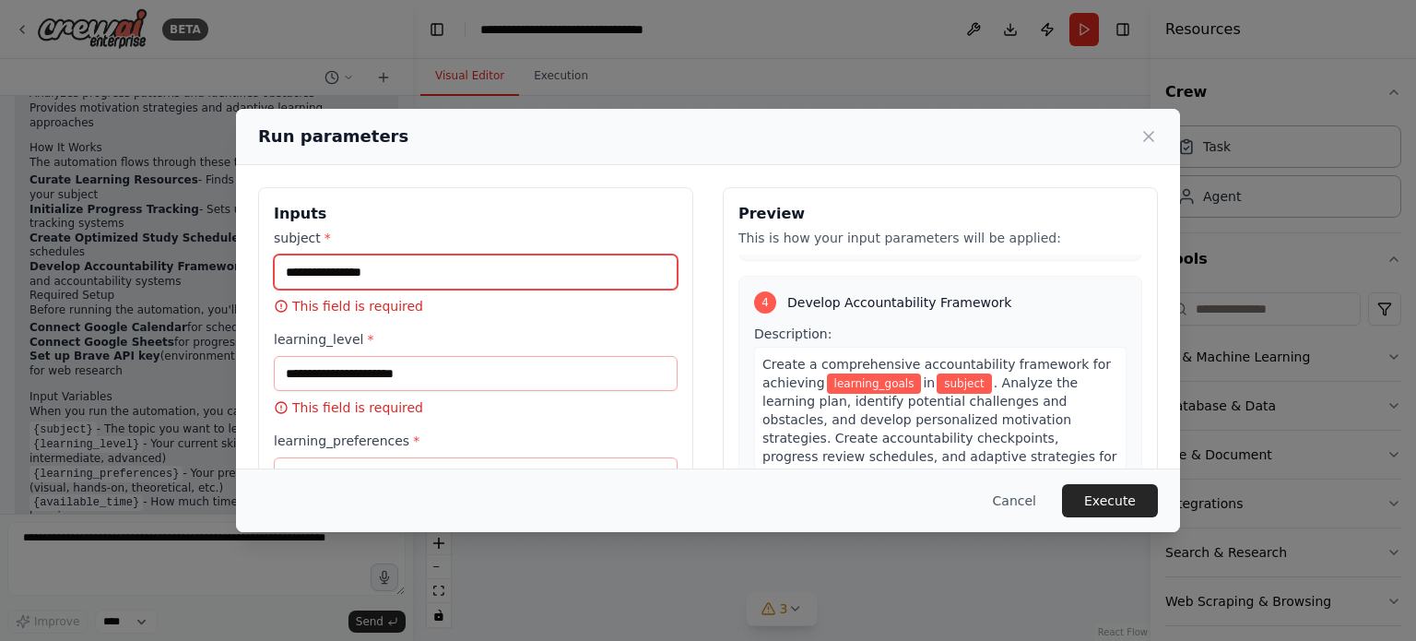
click at [482, 271] on input "subject *" at bounding box center [476, 271] width 404 height 35
click at [579, 217] on h3 "Inputs" at bounding box center [476, 214] width 404 height 22
click at [1139, 143] on div "Run parameters" at bounding box center [708, 137] width 900 height 26
click at [1147, 138] on icon at bounding box center [1148, 136] width 9 height 9
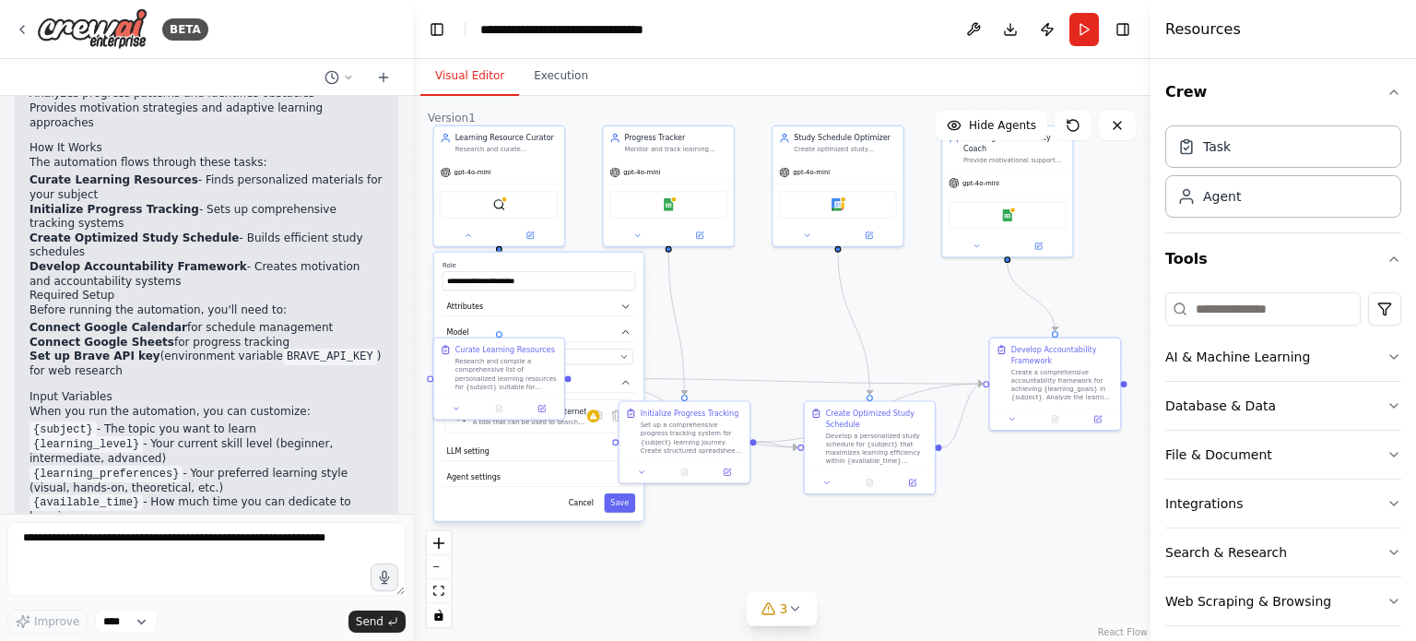
drag, startPoint x: 1020, startPoint y: 312, endPoint x: 985, endPoint y: 313, distance: 35.1
click at [985, 313] on div ".deletable-edge-delete-btn { width: 20px; height: 20px; border: 0px solid #ffff…" at bounding box center [782, 368] width 738 height 545
click at [1367, 362] on button "AI & Machine Learning" at bounding box center [1284, 357] width 236 height 48
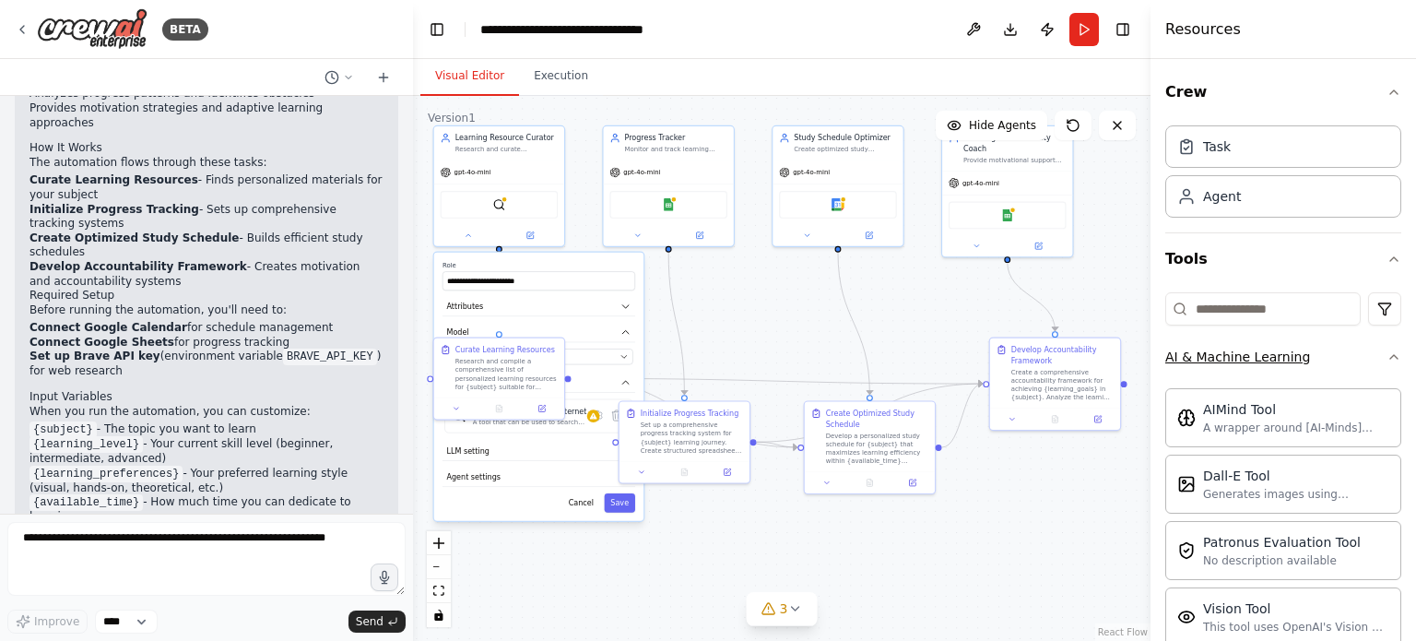
click at [1379, 364] on button "AI & Machine Learning" at bounding box center [1284, 357] width 236 height 48
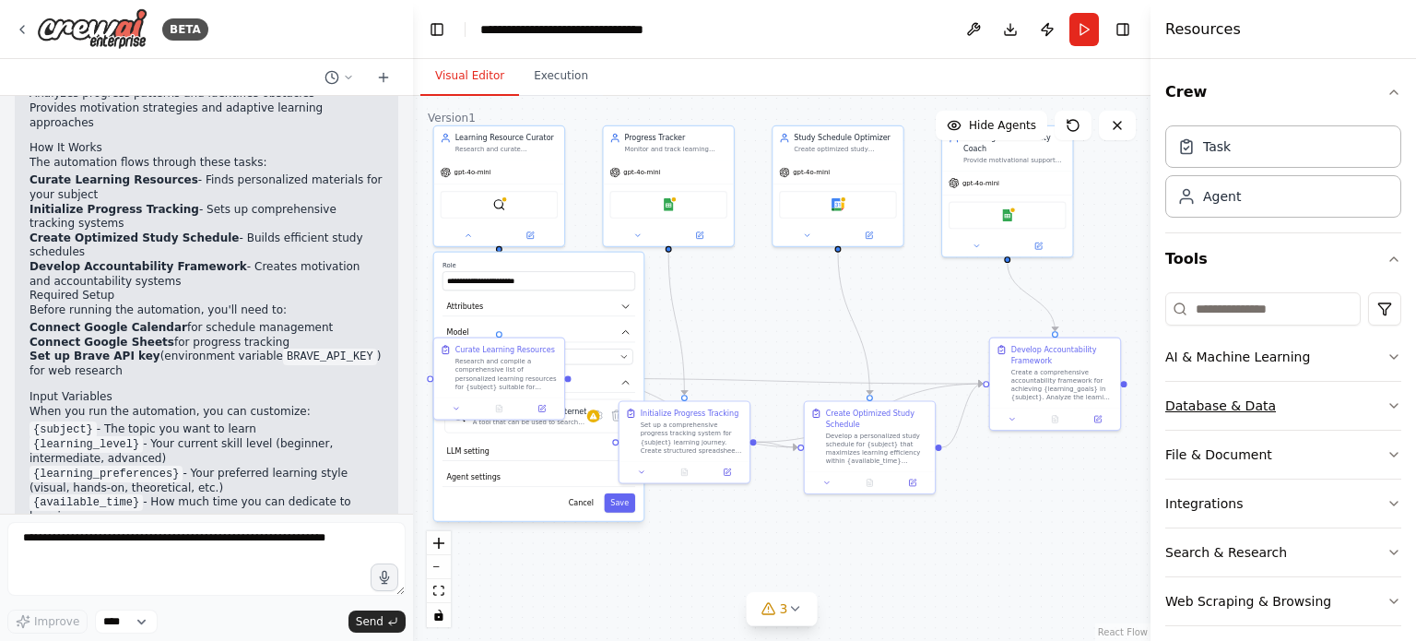
click at [1387, 405] on icon "button" at bounding box center [1394, 405] width 15 height 15
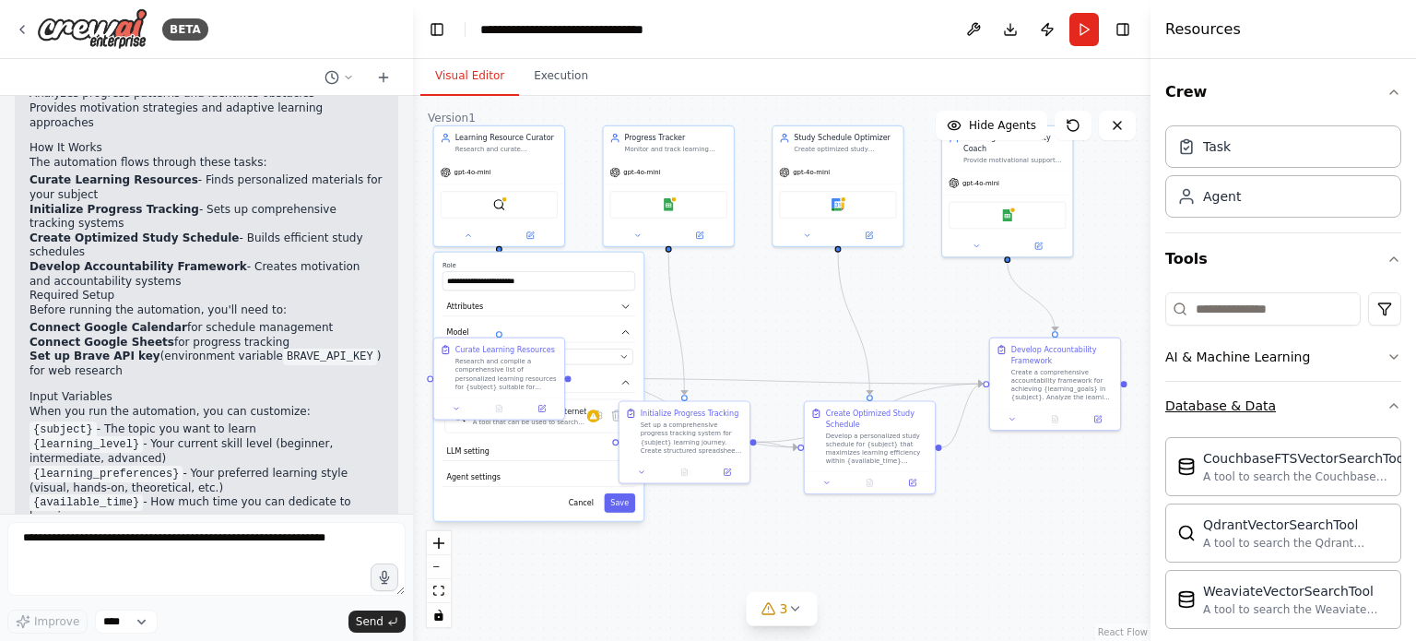
click at [1387, 405] on icon "button" at bounding box center [1394, 405] width 15 height 15
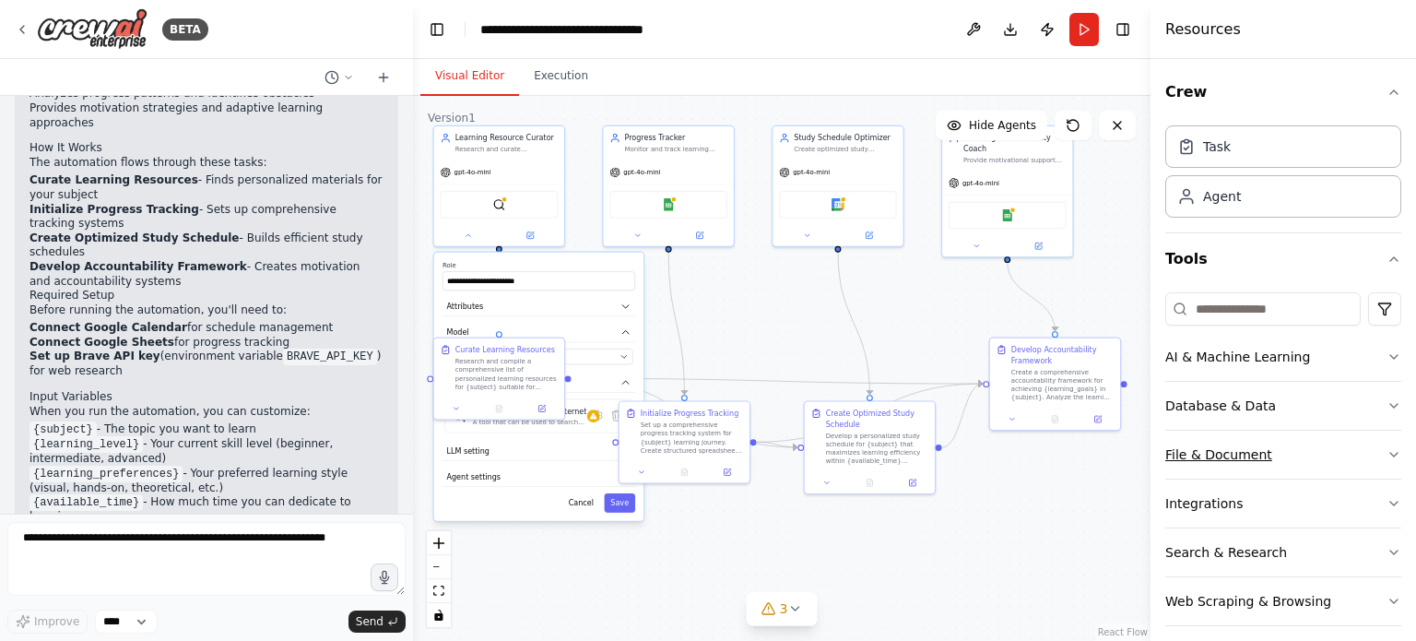
click at [1366, 439] on button "File & Document" at bounding box center [1284, 455] width 236 height 48
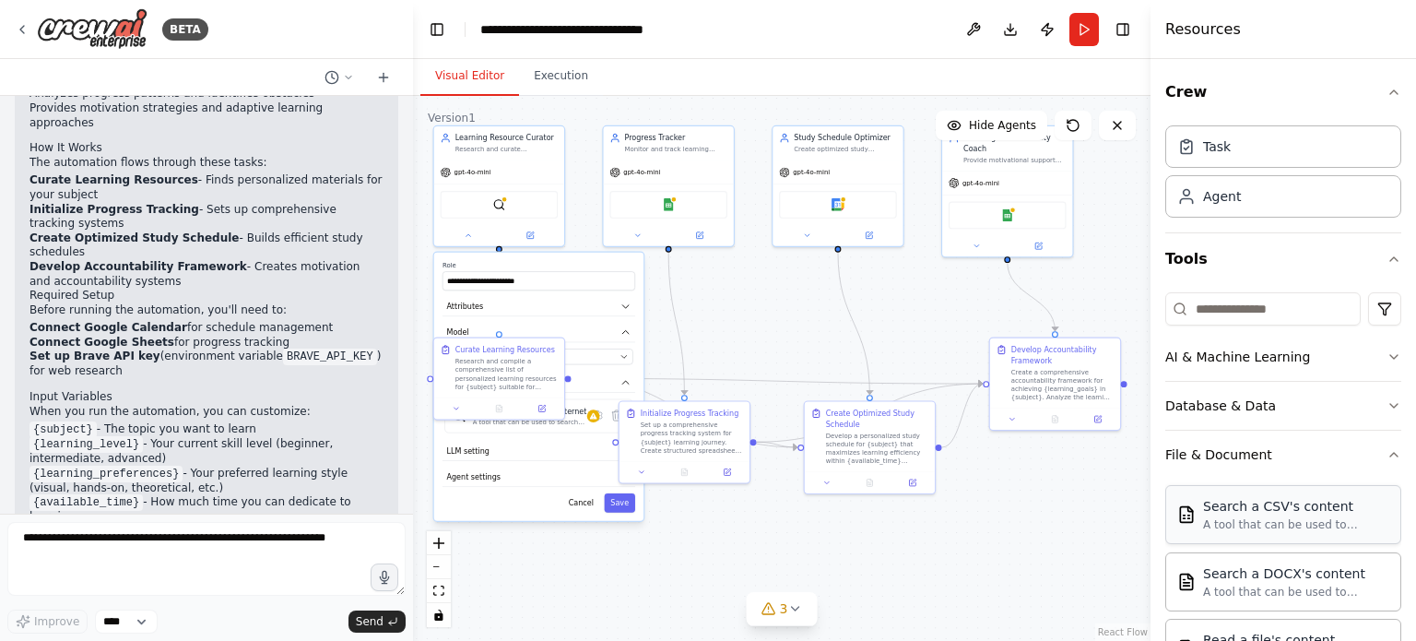
scroll to position [92, 0]
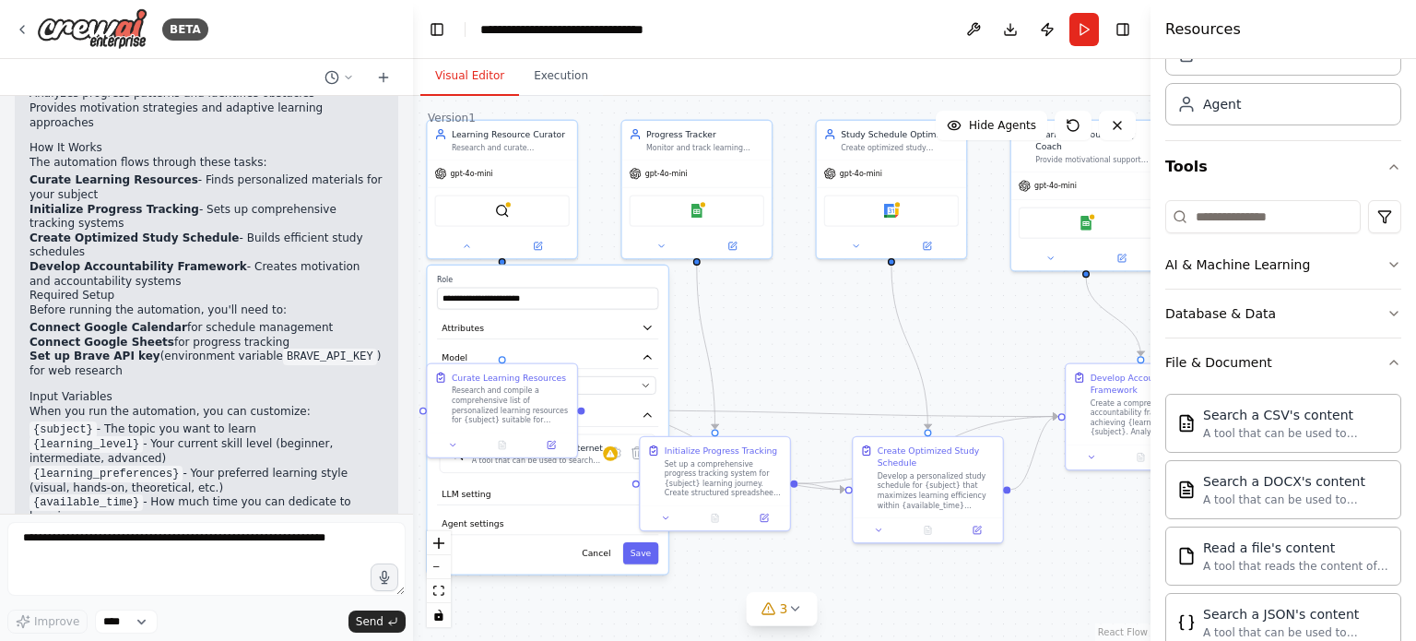
drag, startPoint x: 1010, startPoint y: 480, endPoint x: 1109, endPoint y: 537, distance: 114.4
click at [1109, 537] on div ".deletable-edge-delete-btn { width: 20px; height: 20px; border: 0px solid #ffff…" at bounding box center [782, 368] width 738 height 545
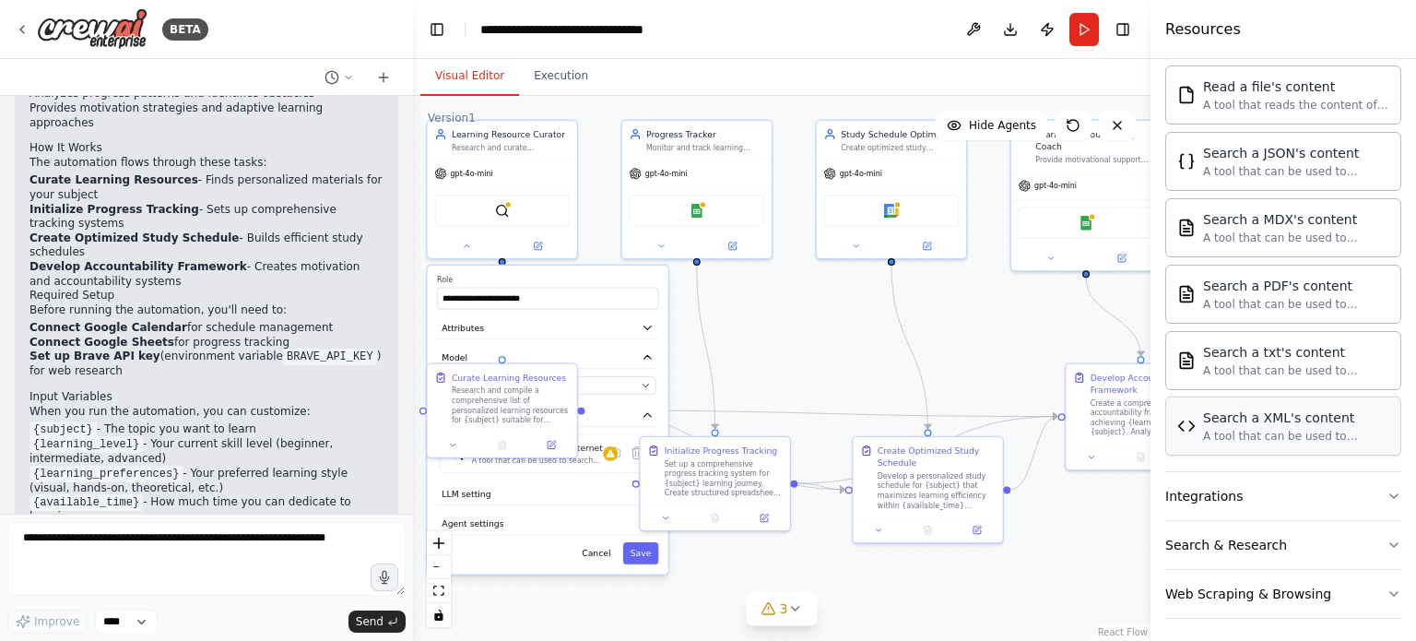
scroll to position [555, 0]
click at [1308, 493] on button "Integrations" at bounding box center [1284, 494] width 236 height 48
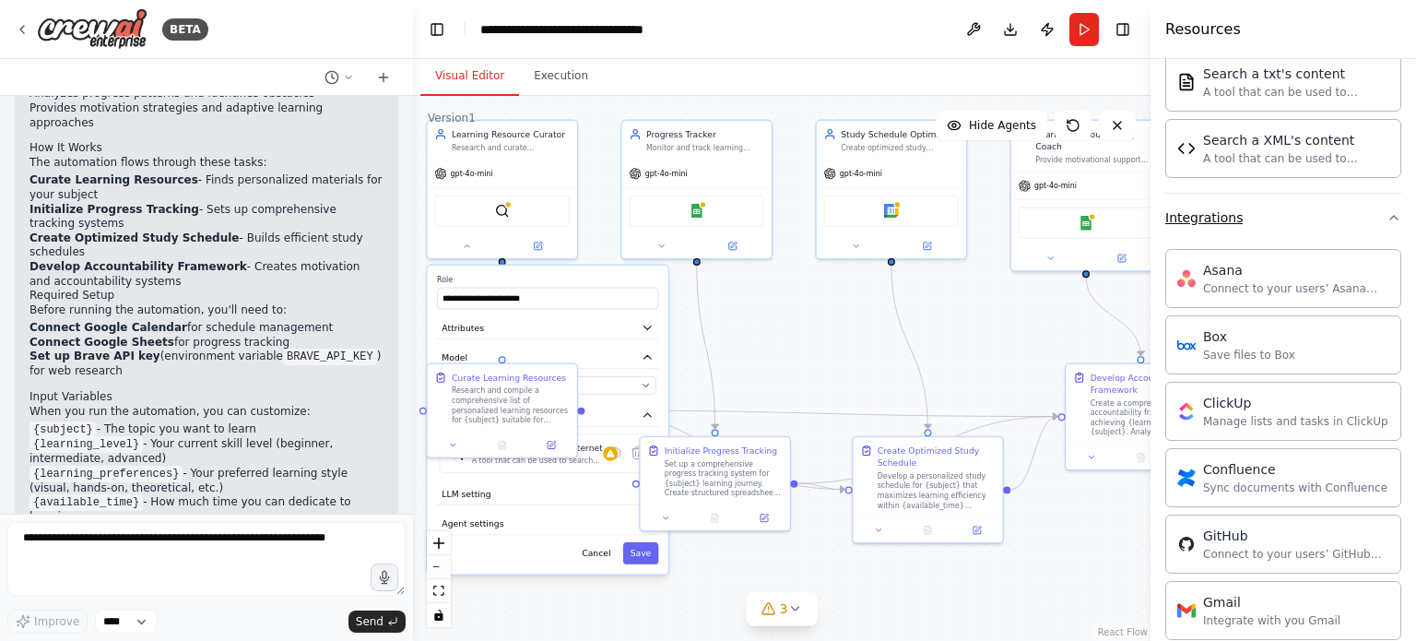
scroll to position [924, 0]
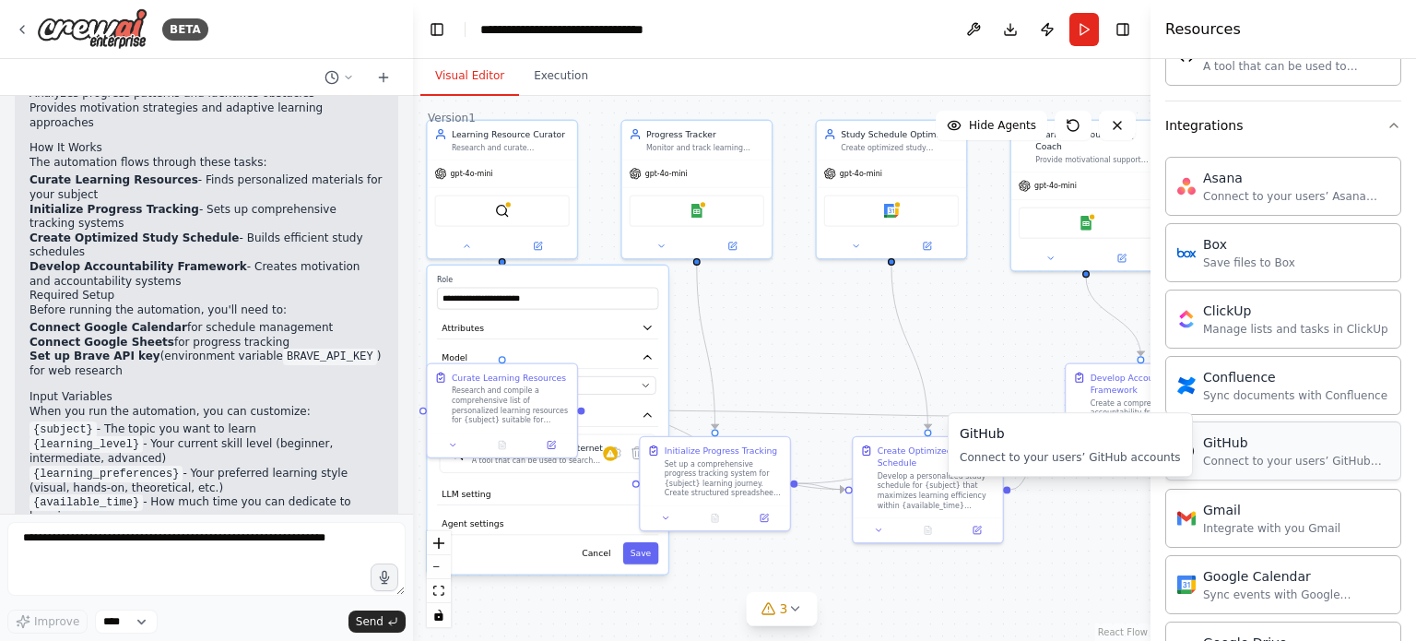
click at [1320, 455] on div "Connect to your users’ GitHub accounts" at bounding box center [1296, 461] width 186 height 15
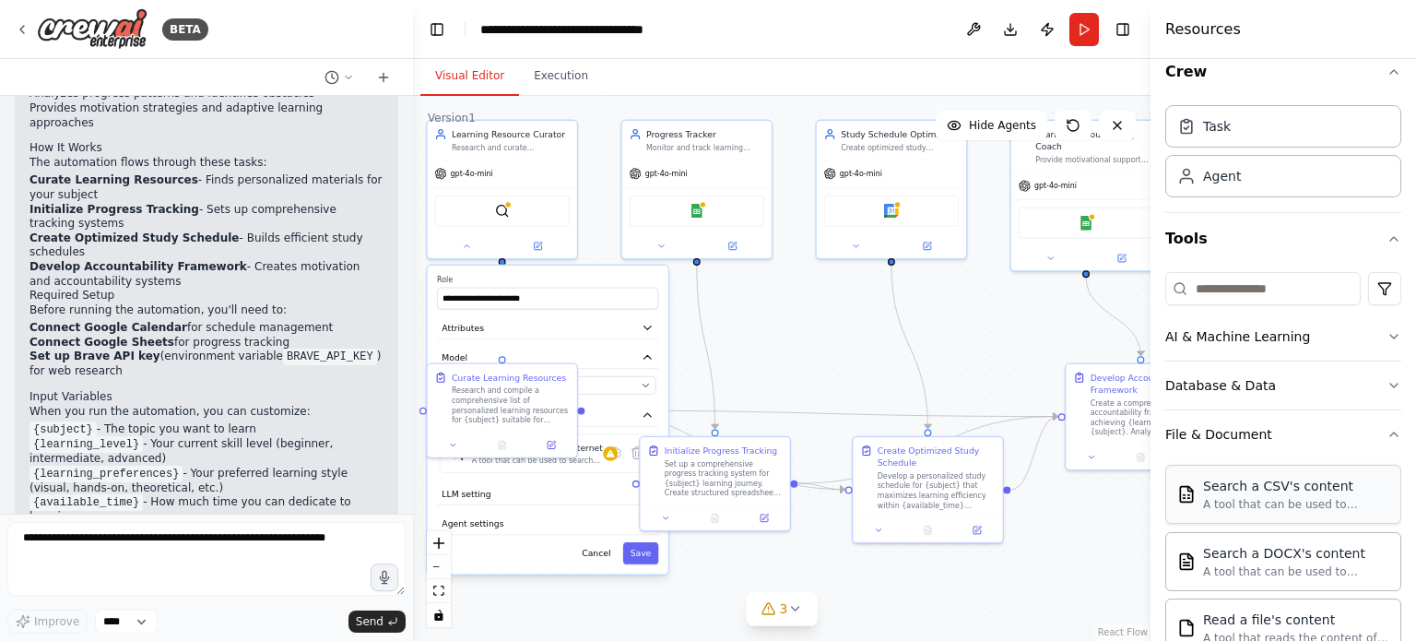
scroll to position [0, 0]
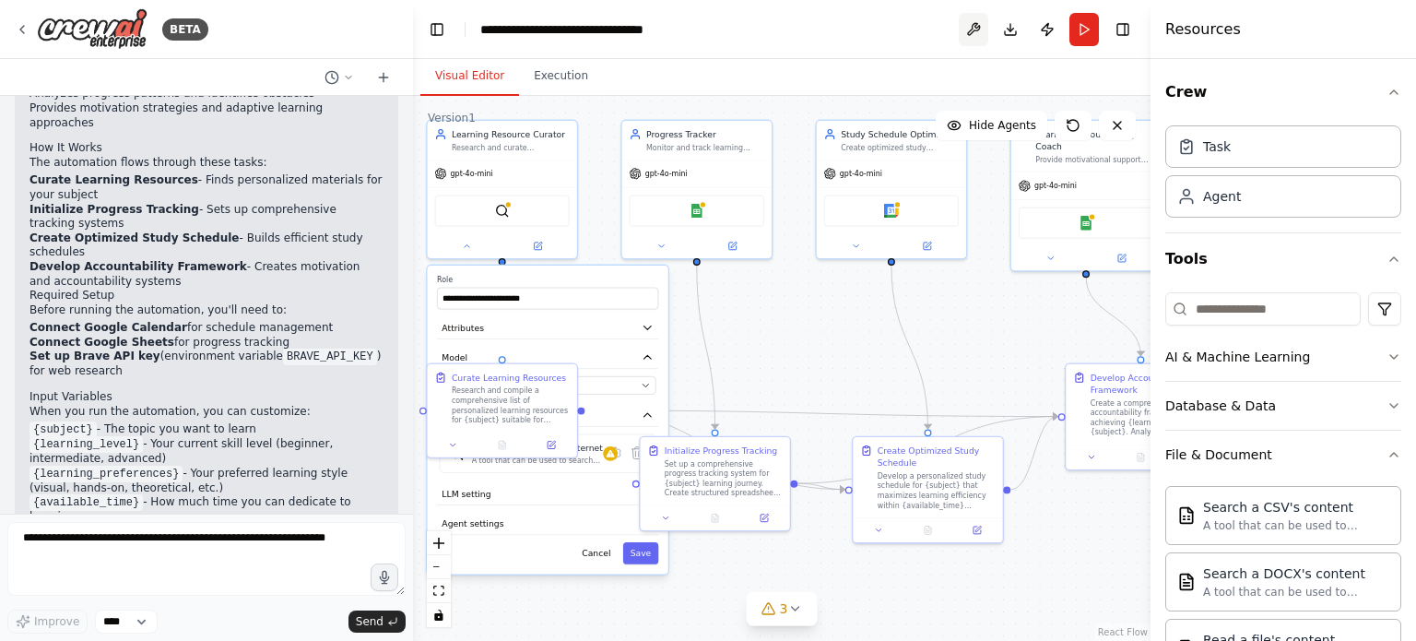
click at [969, 28] on button at bounding box center [974, 29] width 30 height 33
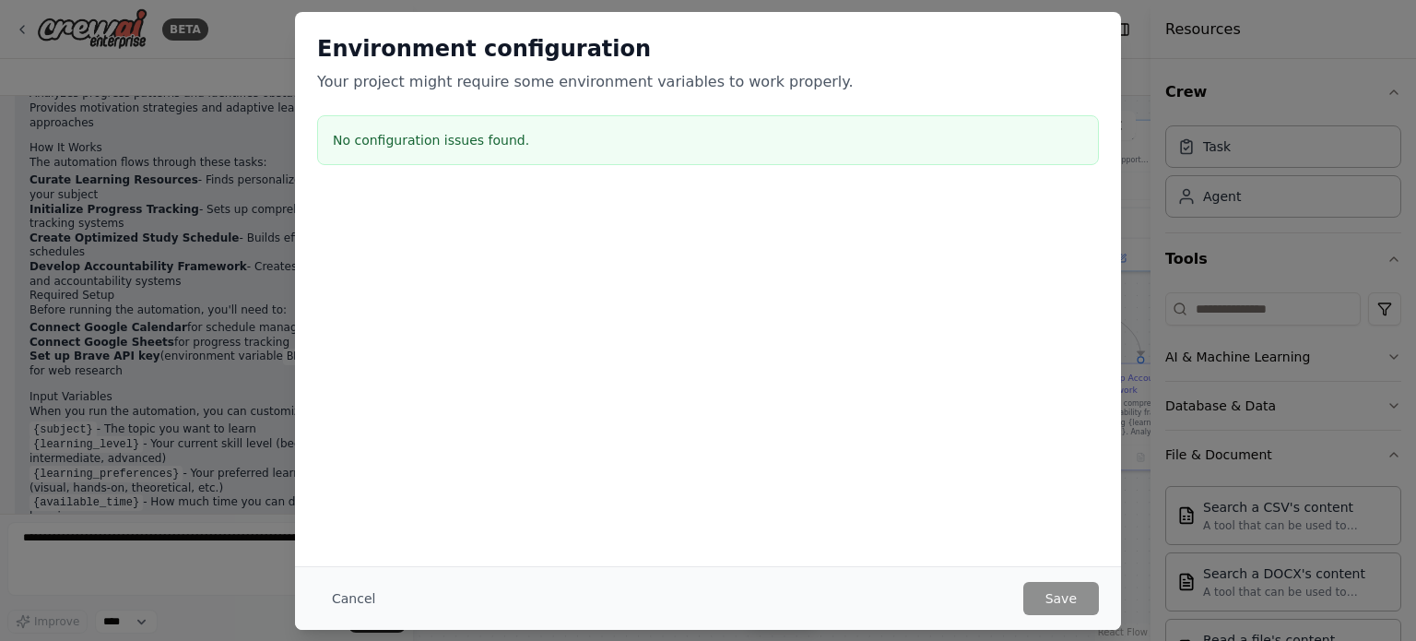
click at [1166, 124] on div "Environment configuration Your project might require some environment variables…" at bounding box center [708, 320] width 1416 height 641
click at [173, 185] on div "Environment configuration Your project might require some environment variables…" at bounding box center [708, 320] width 1416 height 641
click at [241, 35] on div "Environment configuration Your project might require some environment variables…" at bounding box center [708, 320] width 1416 height 641
click at [478, 144] on h3 "No configuration issues found." at bounding box center [708, 140] width 751 height 18
click at [347, 603] on button "Cancel" at bounding box center [353, 598] width 73 height 33
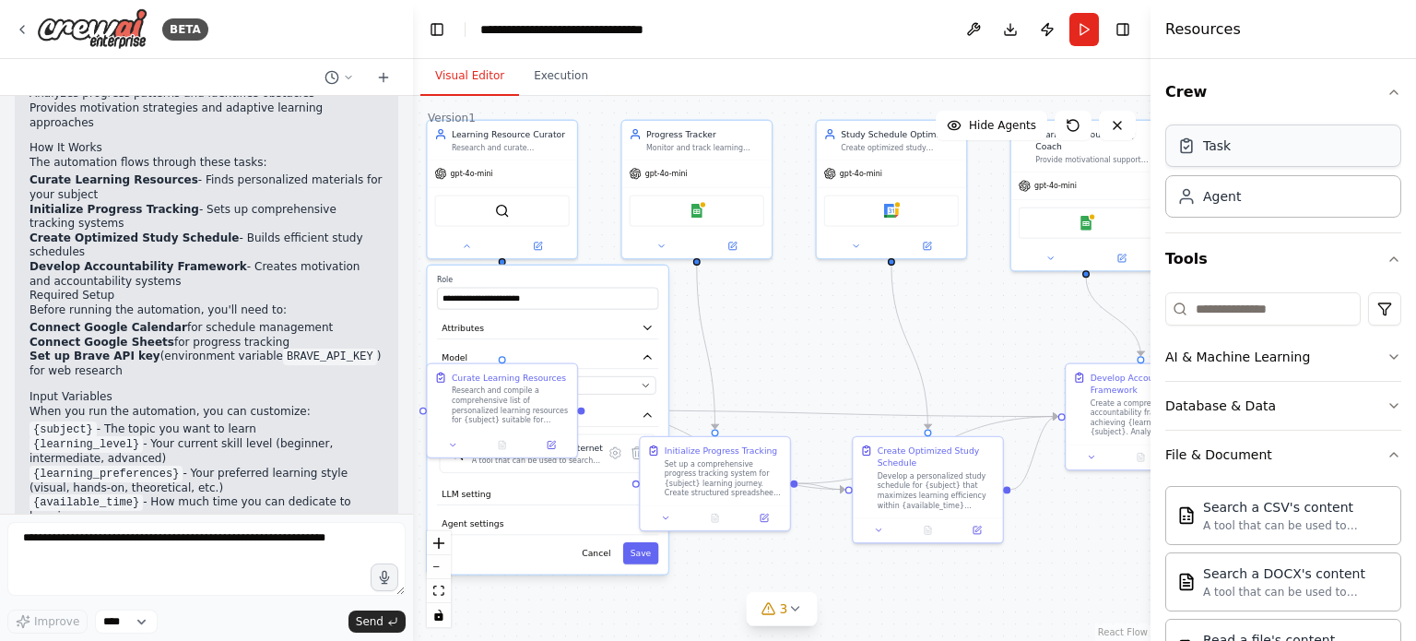
click at [1283, 146] on div "Task" at bounding box center [1284, 145] width 236 height 42
click at [1308, 193] on div "Agent" at bounding box center [1284, 195] width 236 height 42
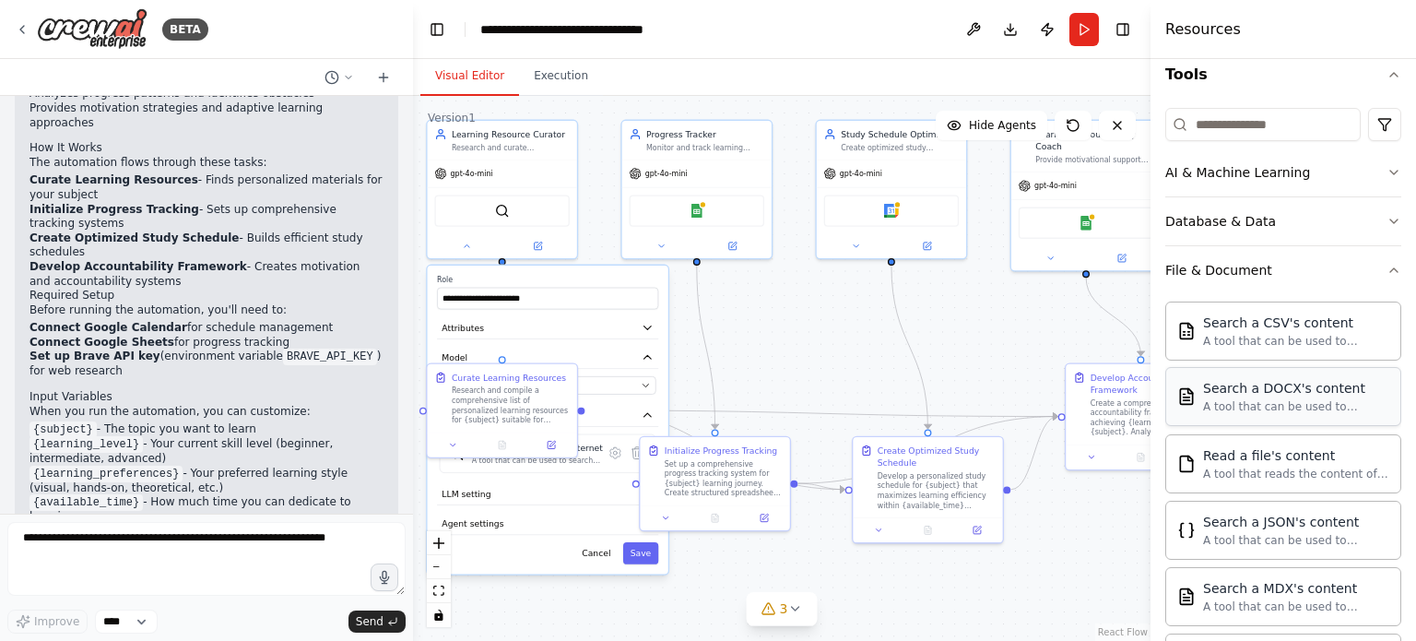
scroll to position [277, 0]
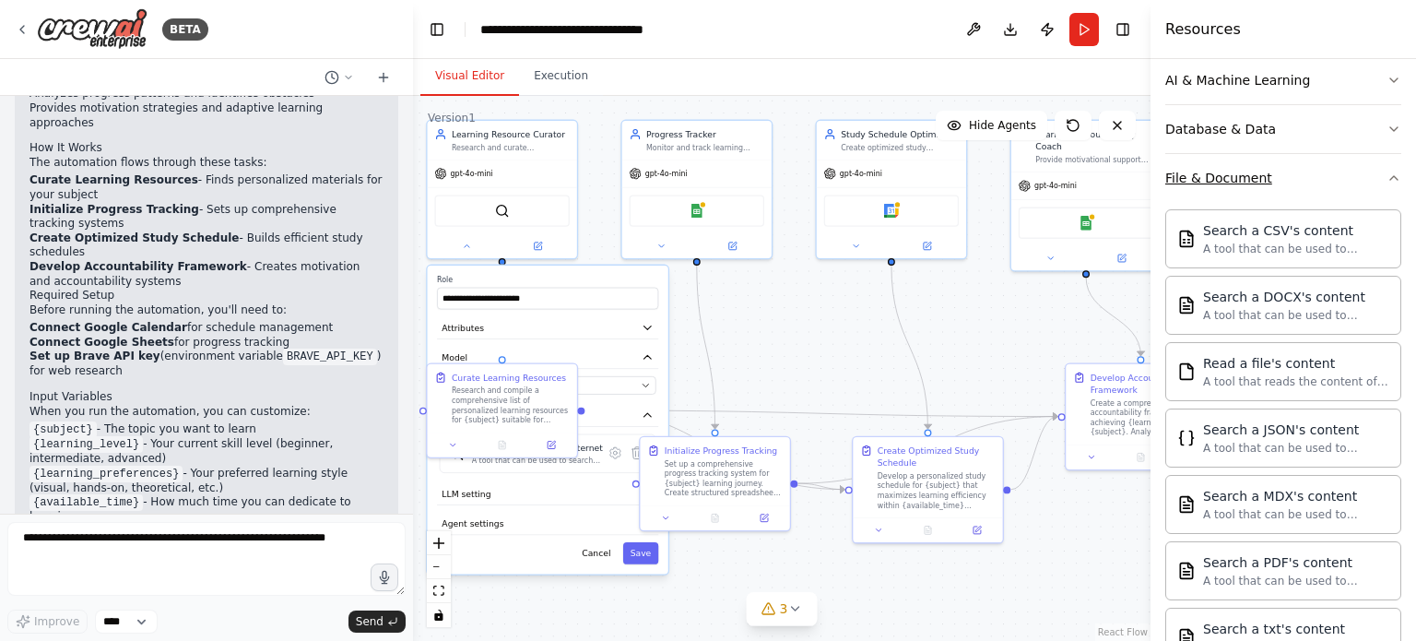
click at [1341, 180] on button "File & Document" at bounding box center [1284, 178] width 236 height 48
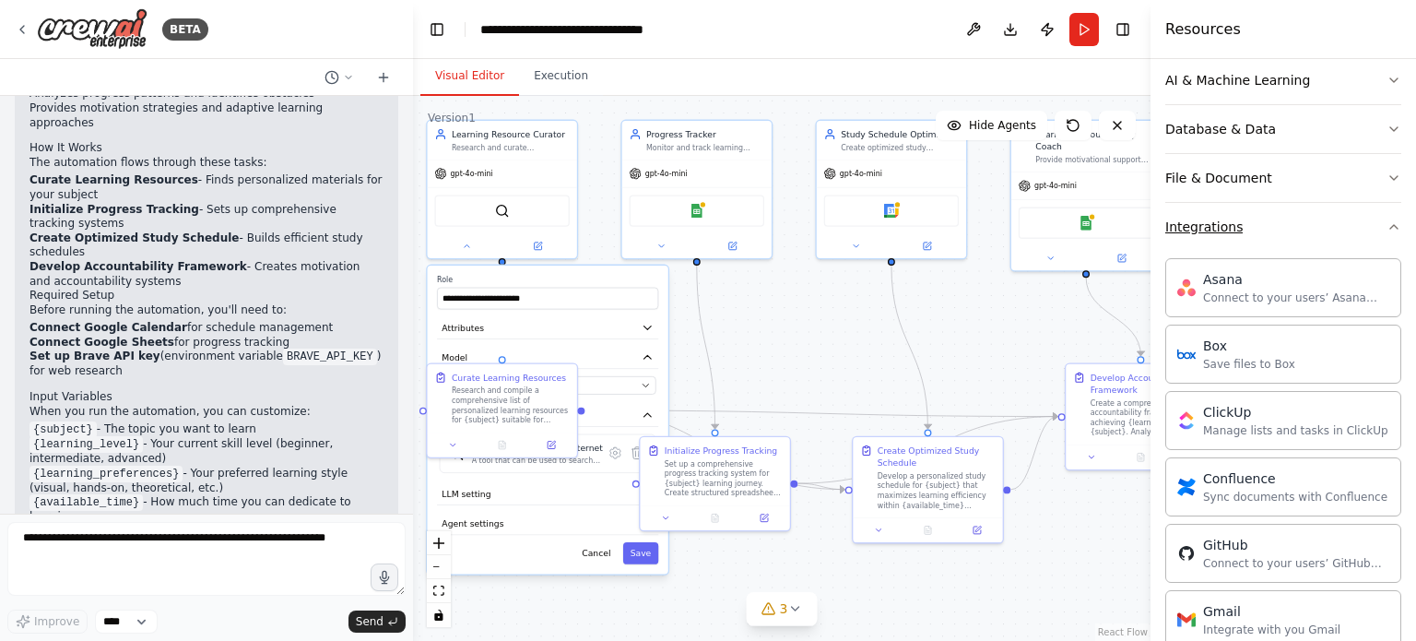
click at [1323, 235] on button "Integrations" at bounding box center [1284, 227] width 236 height 48
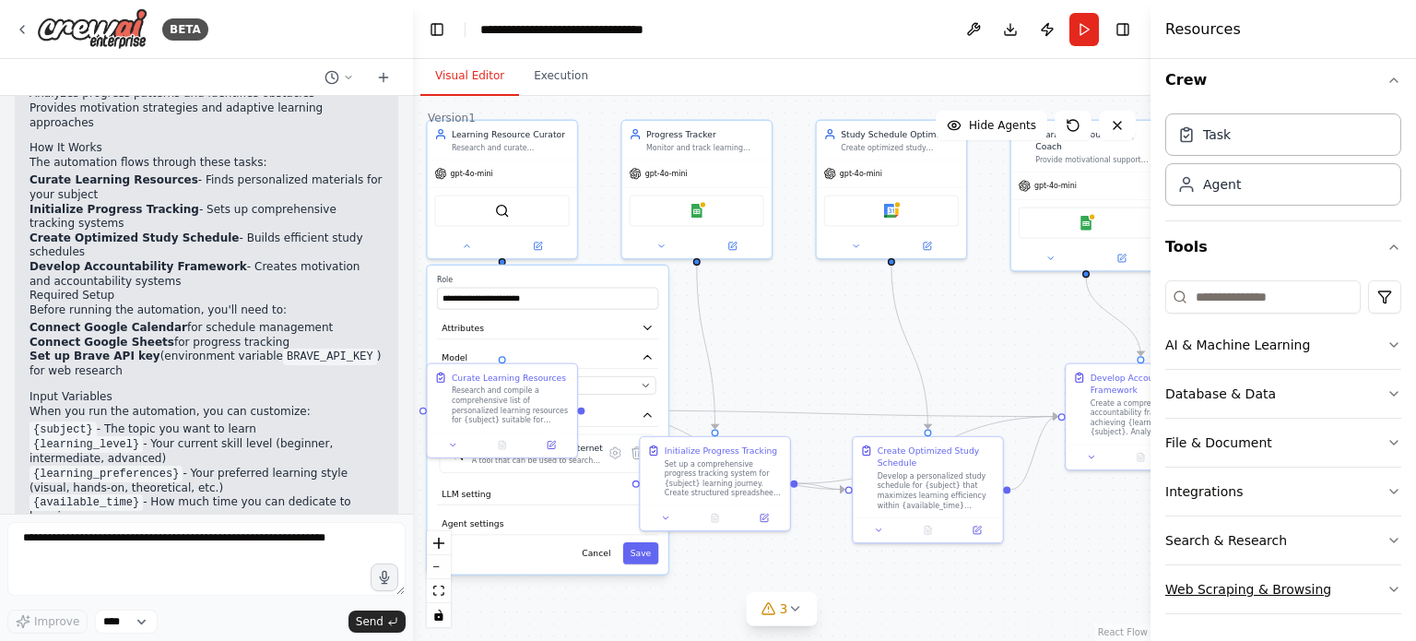
click at [1345, 586] on button "Web Scraping & Browsing" at bounding box center [1284, 589] width 236 height 48
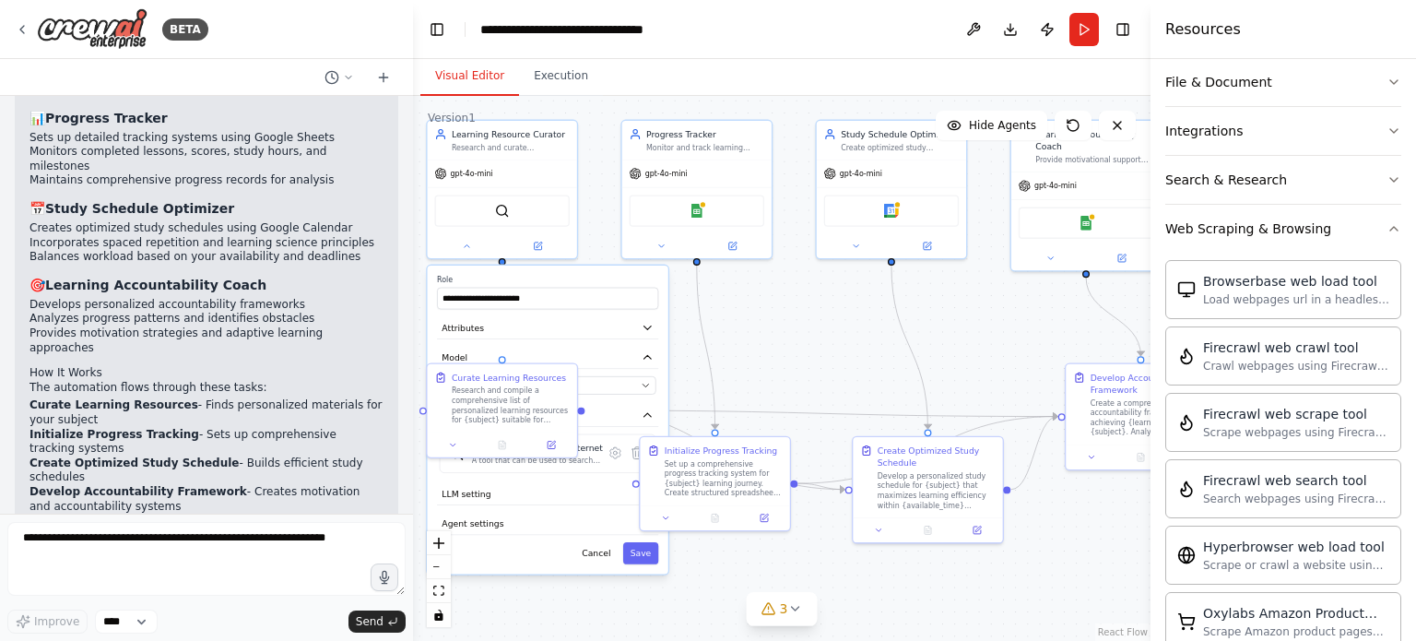
scroll to position [1885, 0]
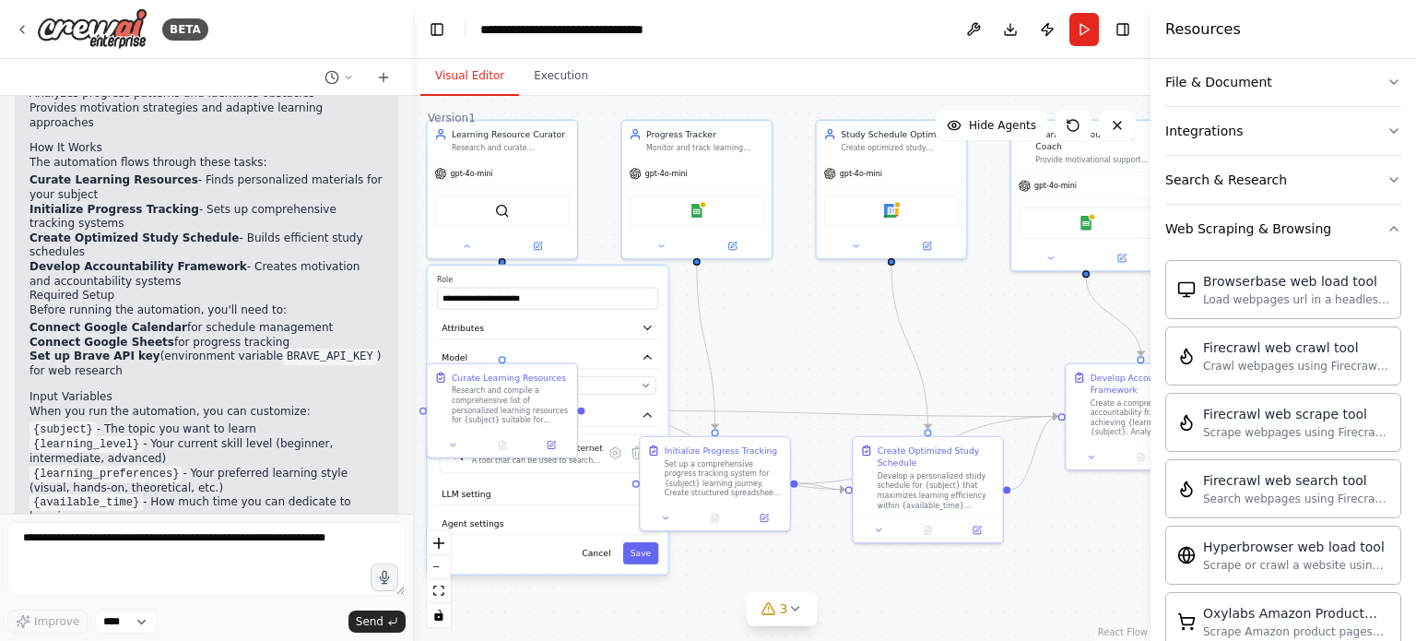
click at [764, 337] on div ".deletable-edge-delete-btn { width: 20px; height: 20px; border: 0px solid #ffff…" at bounding box center [782, 368] width 738 height 545
click at [646, 553] on button "Save" at bounding box center [641, 553] width 36 height 22
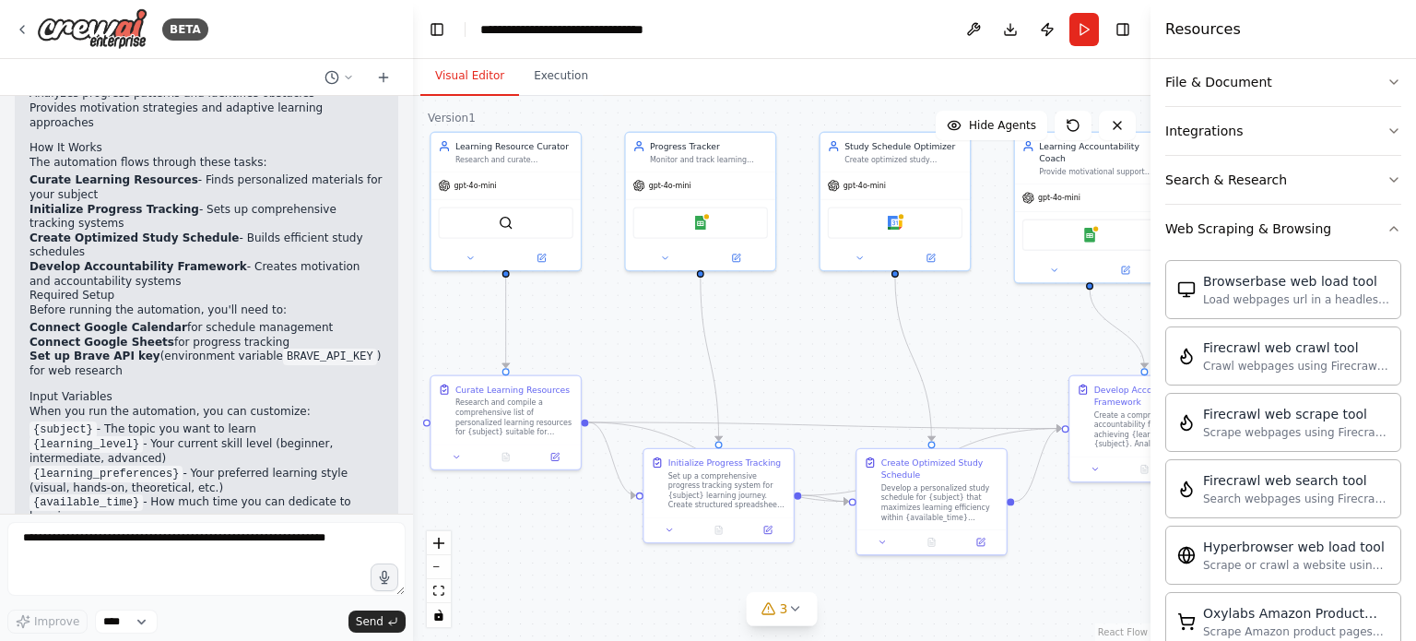
drag, startPoint x: 808, startPoint y: 337, endPoint x: 811, endPoint y: 349, distance: 12.5
click at [811, 349] on div ".deletable-edge-delete-btn { width: 20px; height: 20px; border: 0px solid #ffff…" at bounding box center [782, 368] width 738 height 545
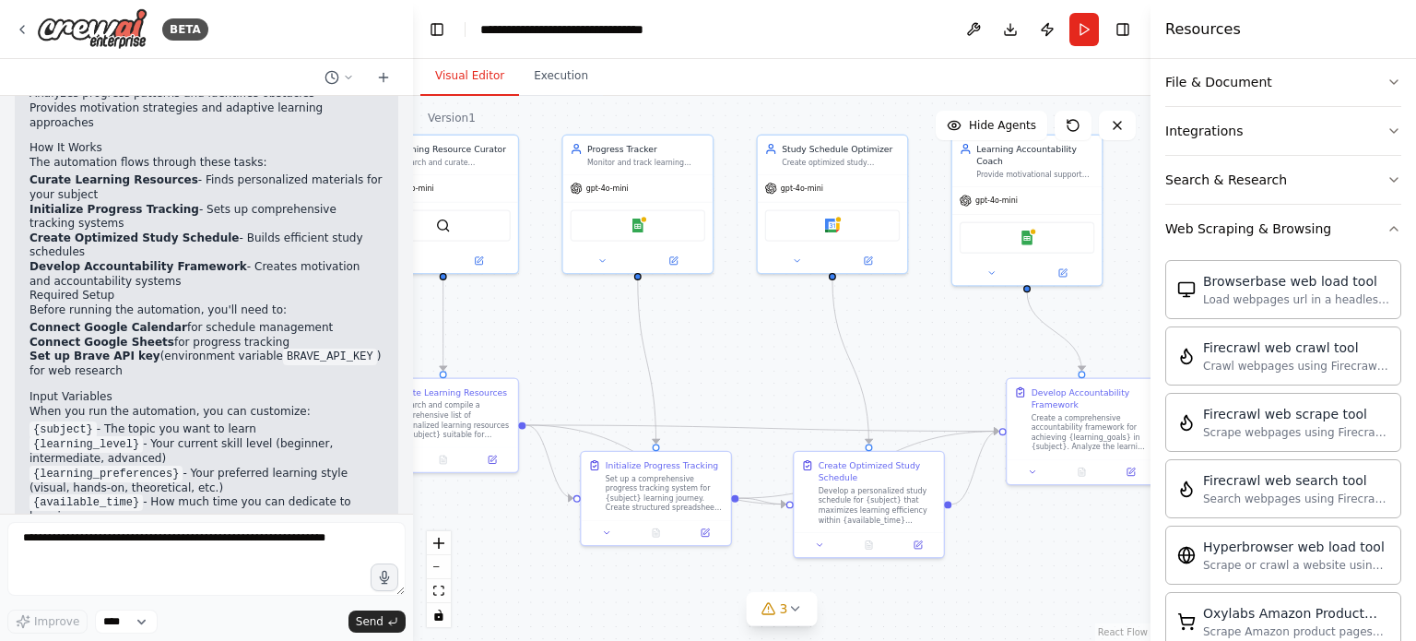
drag, startPoint x: 827, startPoint y: 336, endPoint x: 764, endPoint y: 338, distance: 62.8
click at [764, 338] on div ".deletable-edge-delete-btn { width: 20px; height: 20px; border: 0px solid #ffff…" at bounding box center [782, 368] width 738 height 545
drag, startPoint x: 761, startPoint y: 336, endPoint x: 836, endPoint y: 331, distance: 75.8
click at [836, 331] on div ".deletable-edge-delete-btn { width: 20px; height: 20px; border: 0px solid #ffff…" at bounding box center [782, 368] width 738 height 545
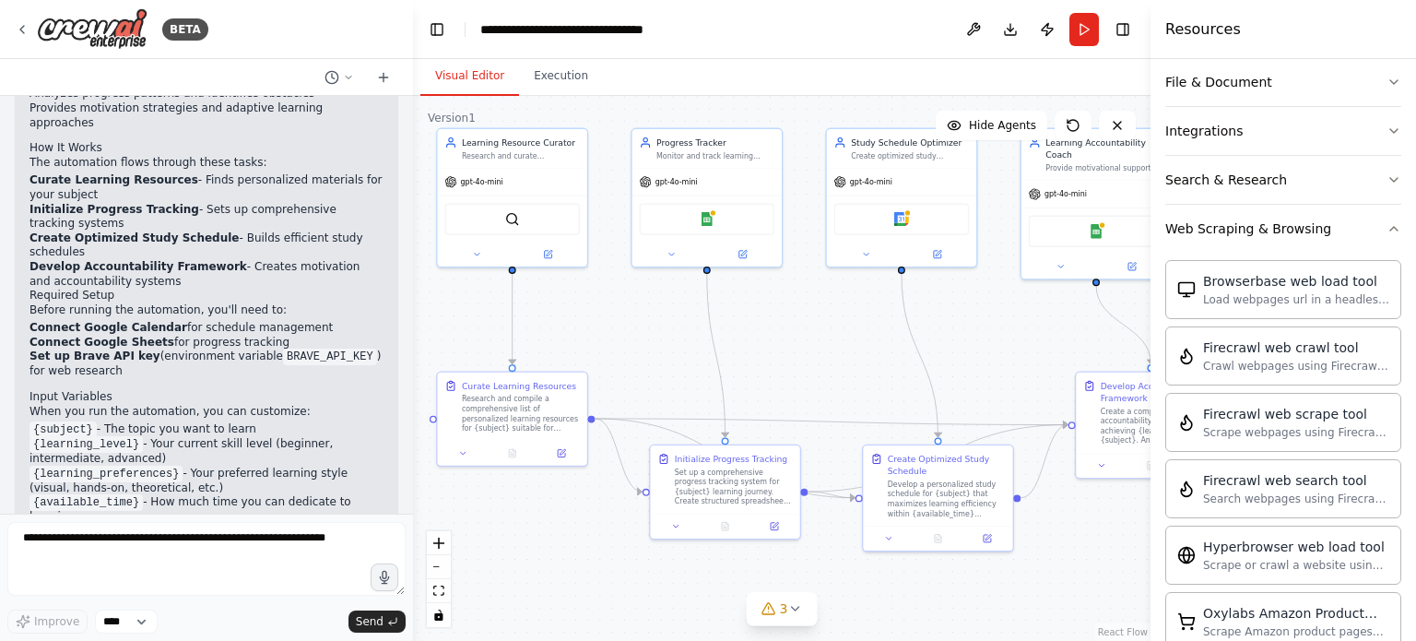
drag, startPoint x: 741, startPoint y: 329, endPoint x: 730, endPoint y: 327, distance: 11.2
click at [730, 327] on div ".deletable-edge-delete-btn { width: 20px; height: 20px; border: 0px solid #ffff…" at bounding box center [782, 368] width 738 height 545
click at [98, 32] on img at bounding box center [92, 28] width 111 height 41
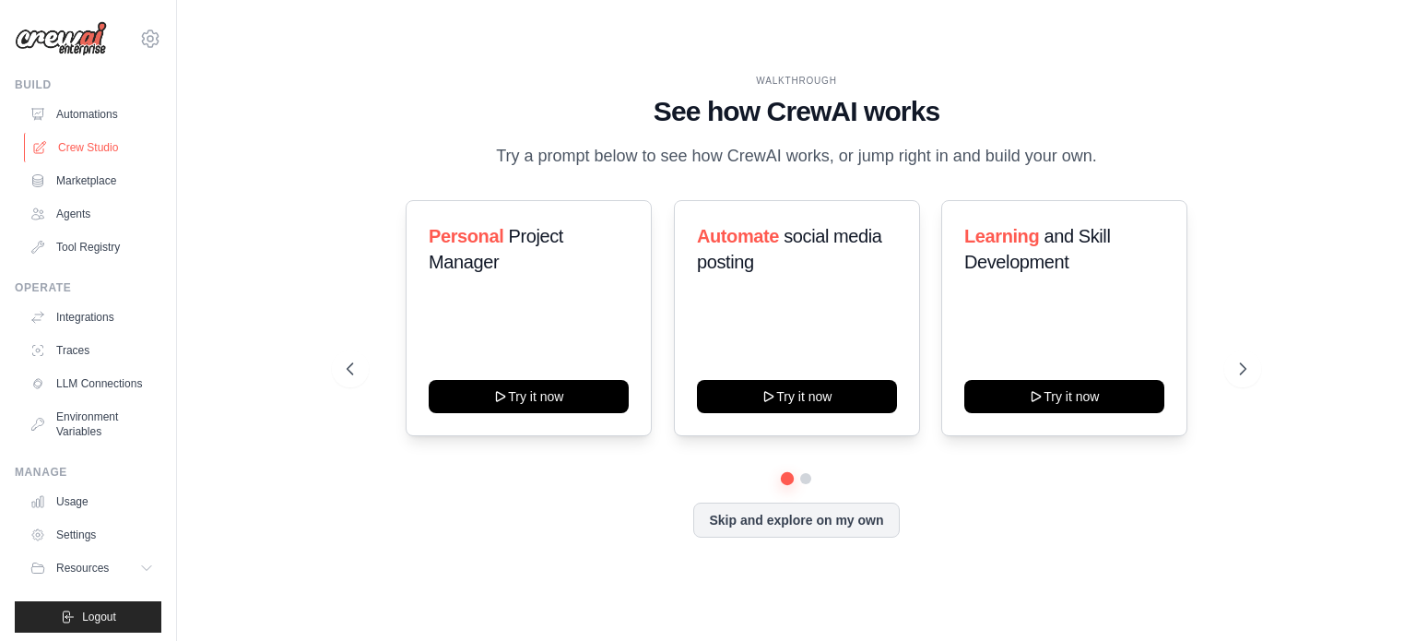
click at [102, 142] on link "Crew Studio" at bounding box center [93, 148] width 139 height 30
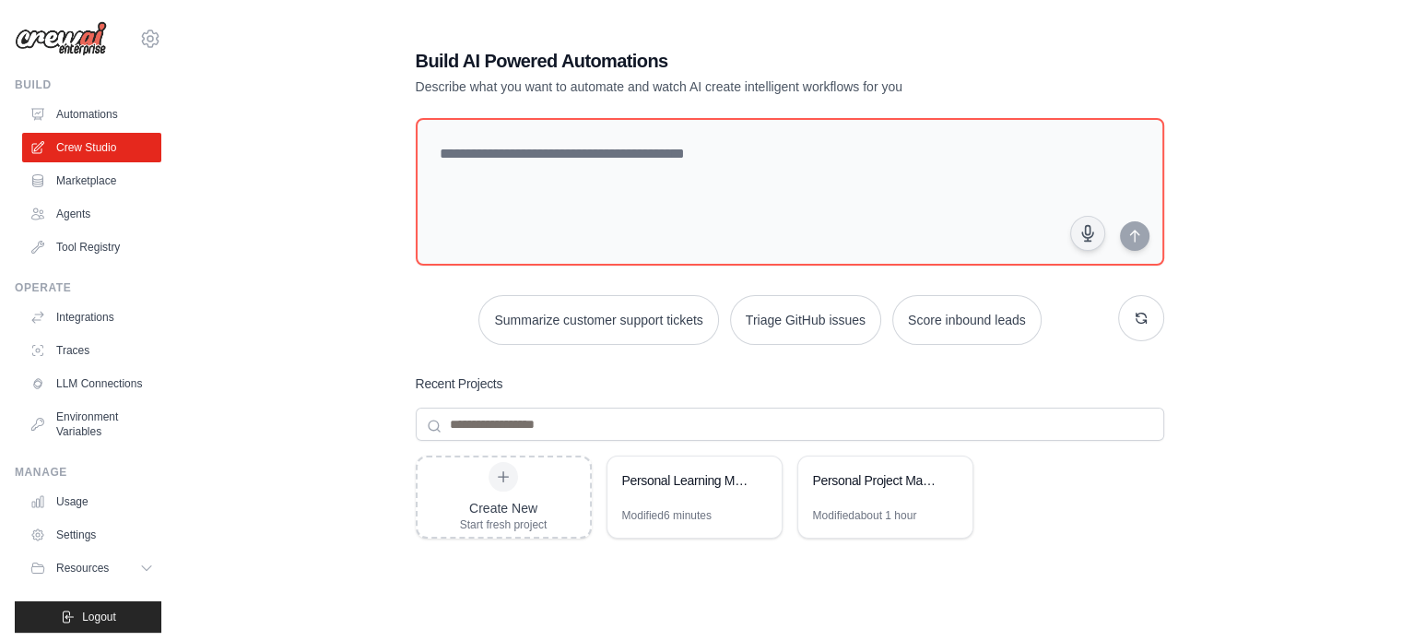
click at [79, 51] on img at bounding box center [61, 38] width 92 height 35
click at [71, 47] on img at bounding box center [61, 38] width 92 height 35
click at [89, 40] on img at bounding box center [61, 38] width 92 height 35
click at [144, 43] on icon at bounding box center [150, 39] width 22 height 22
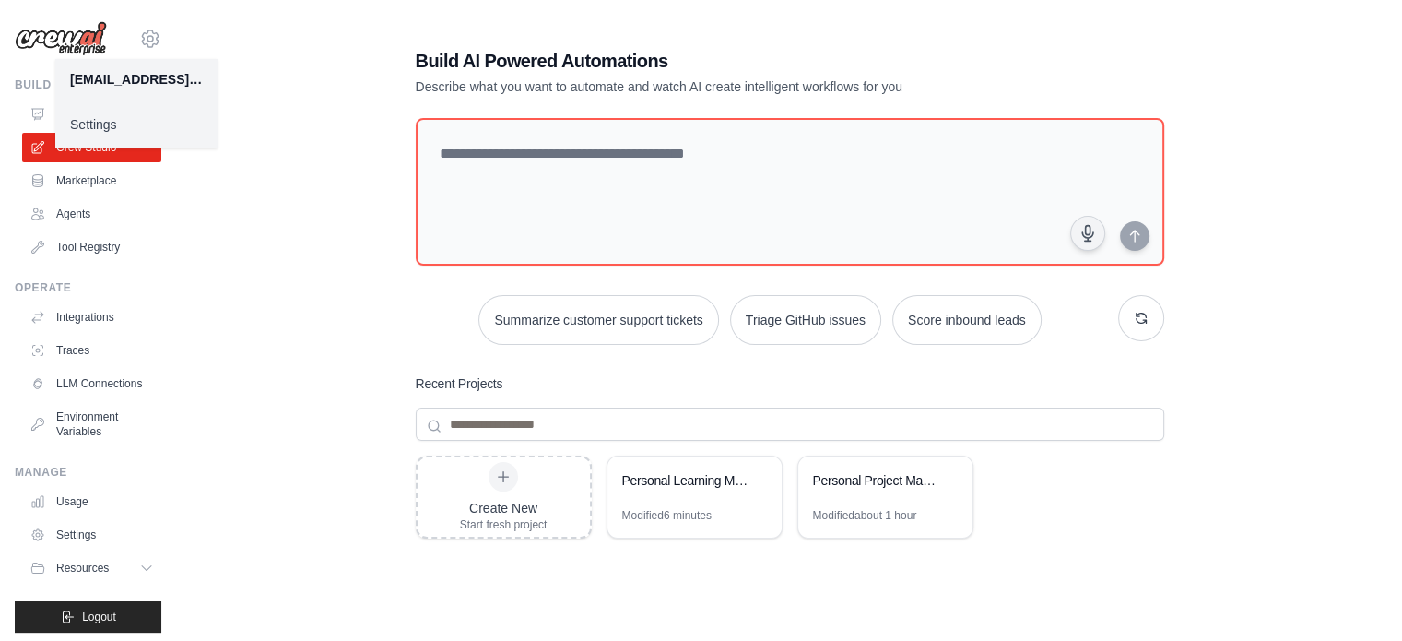
click at [98, 131] on link "Settings" at bounding box center [136, 124] width 162 height 33
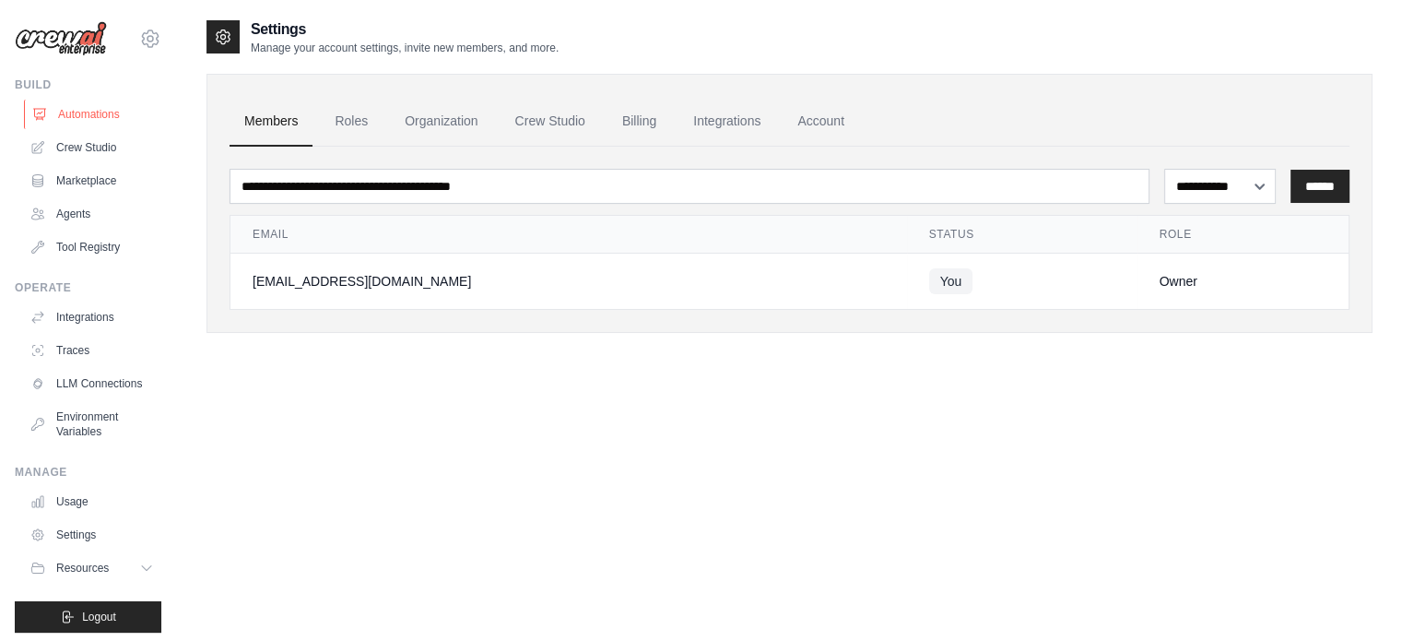
click at [79, 108] on link "Automations" at bounding box center [93, 115] width 139 height 30
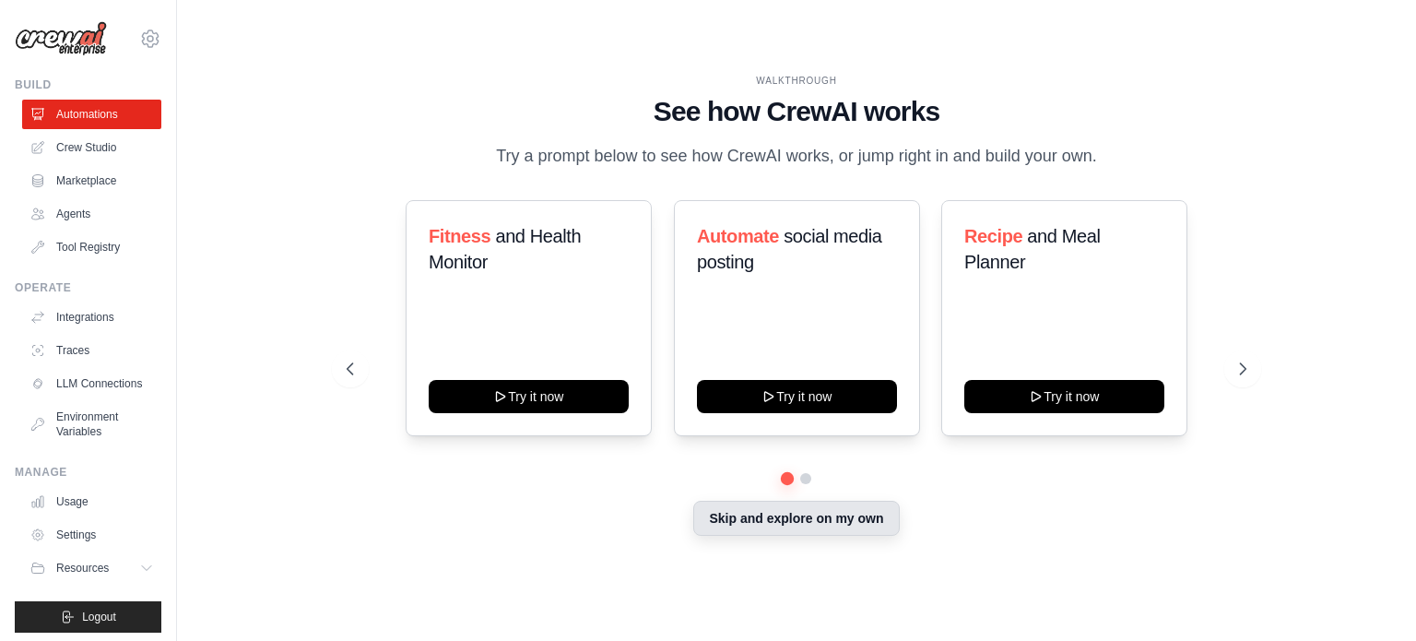
click at [802, 526] on button "Skip and explore on my own" at bounding box center [796, 518] width 206 height 35
